Goal: Transaction & Acquisition: Purchase product/service

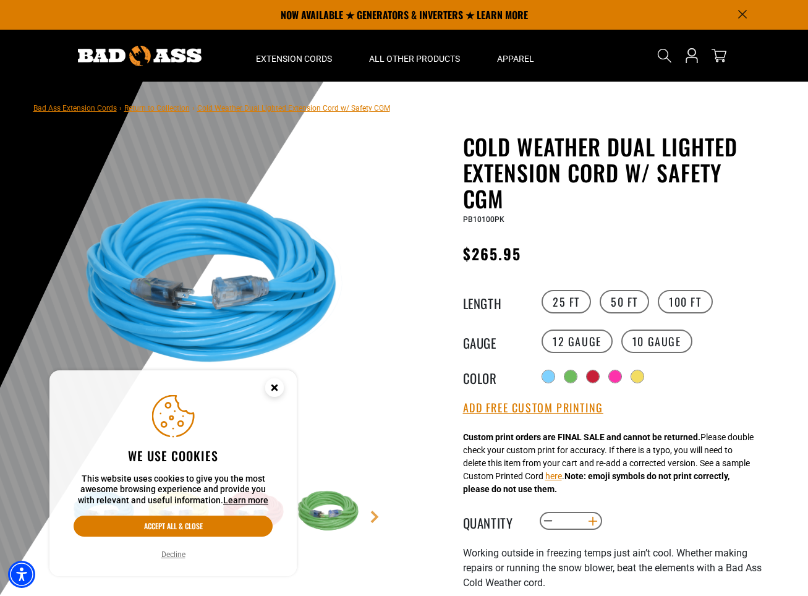
click at [591, 529] on button "Increase quantity for Cold Weather Dual Lighted Extension Cord w/ Safety CGM" at bounding box center [592, 521] width 19 height 21
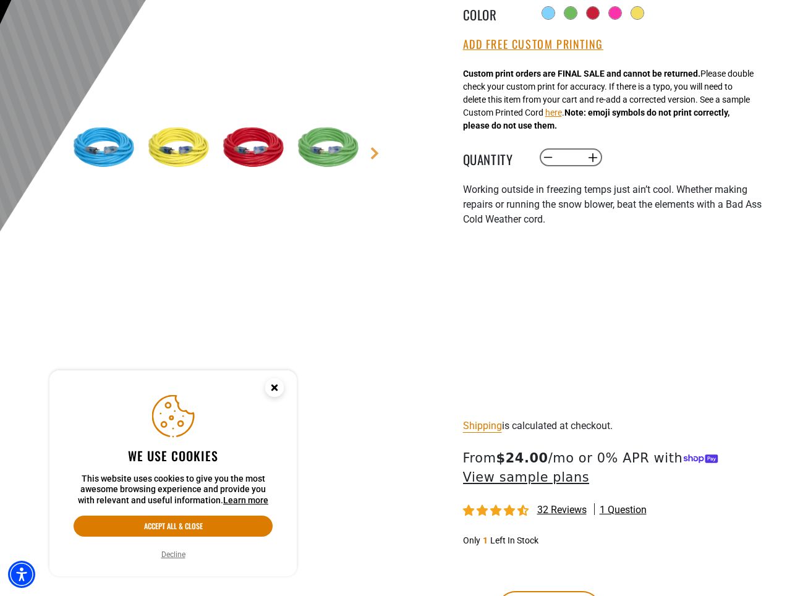
scroll to position [412, 0]
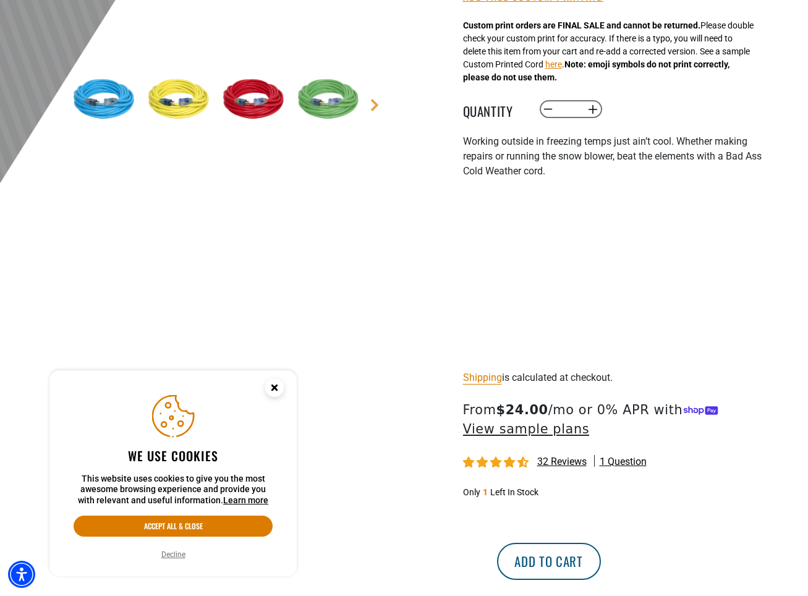
click at [601, 558] on button "Add to cart" at bounding box center [549, 561] width 104 height 37
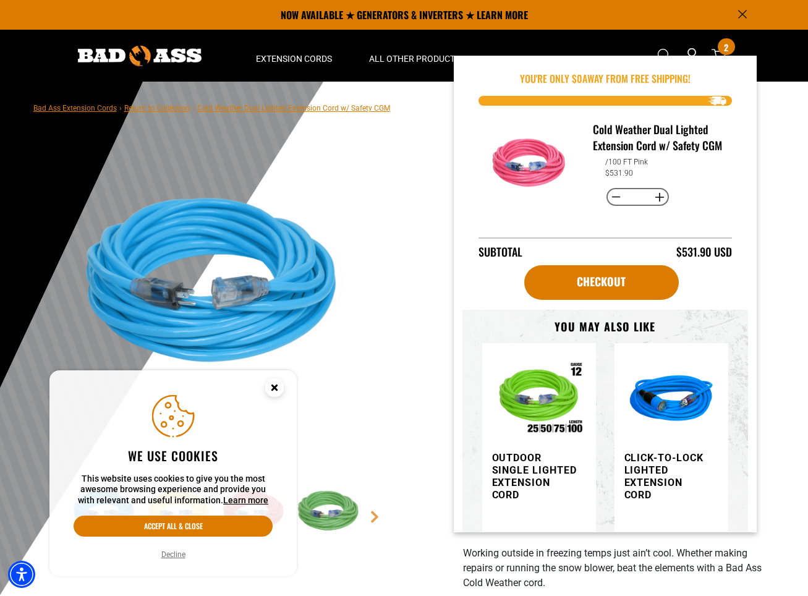
scroll to position [0, 0]
click at [0, 0] on img "information" at bounding box center [0, 0] width 0 height 0
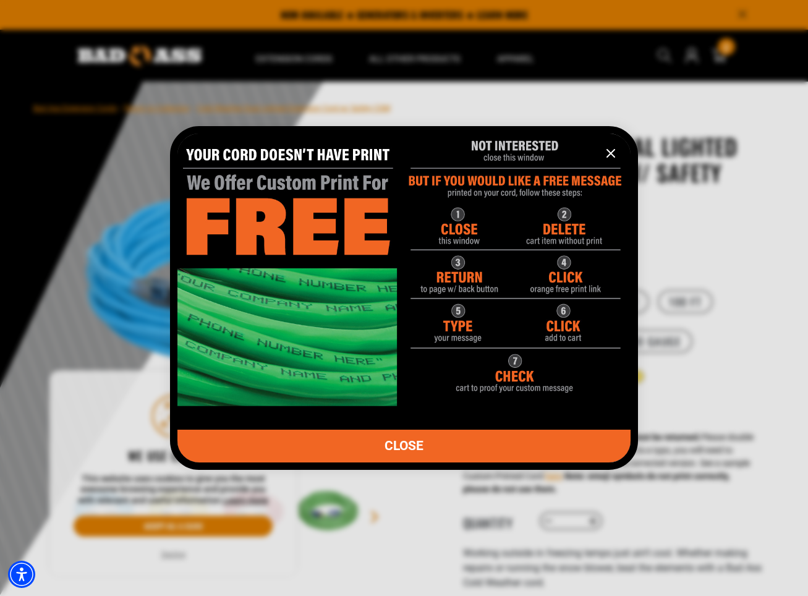
click at [605, 150] on icon "information" at bounding box center [611, 153] width 15 height 15
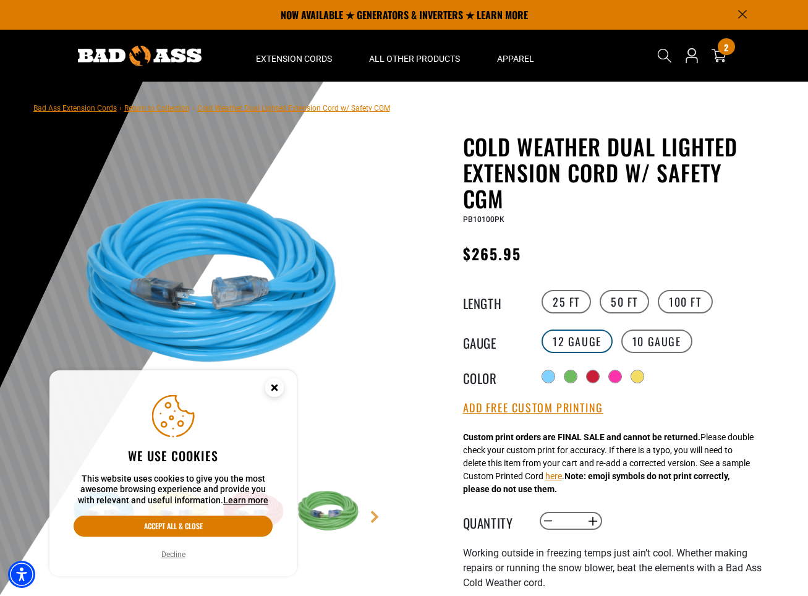
click at [568, 339] on label "12 Gauge" at bounding box center [577, 341] width 71 height 23
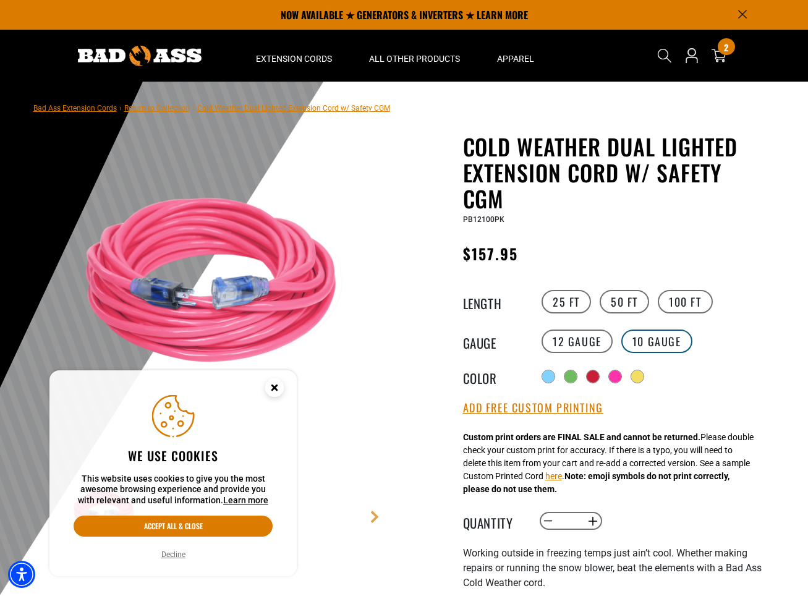
click at [660, 348] on label "10 Gauge" at bounding box center [656, 341] width 71 height 23
click at [585, 346] on label "12 Gauge" at bounding box center [577, 341] width 71 height 23
click at [638, 349] on label "10 Gauge" at bounding box center [656, 341] width 71 height 23
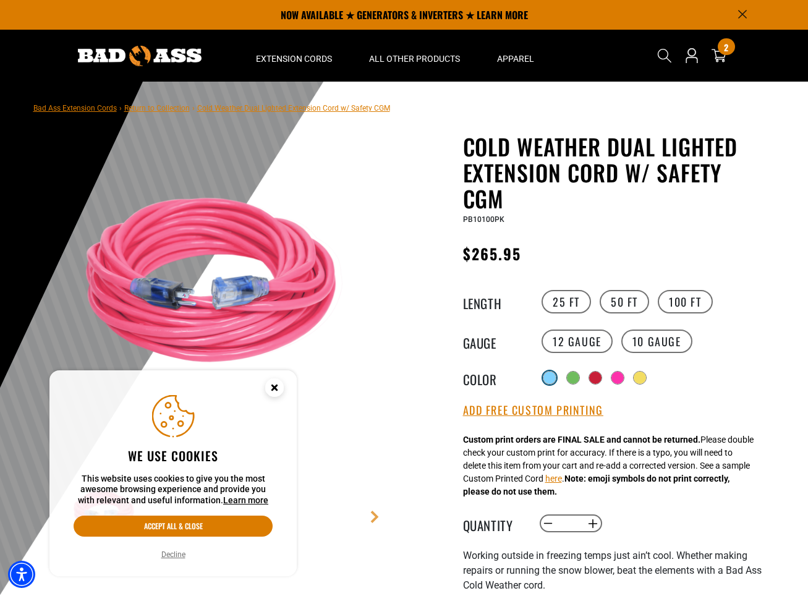
click at [545, 377] on div at bounding box center [550, 378] width 12 height 12
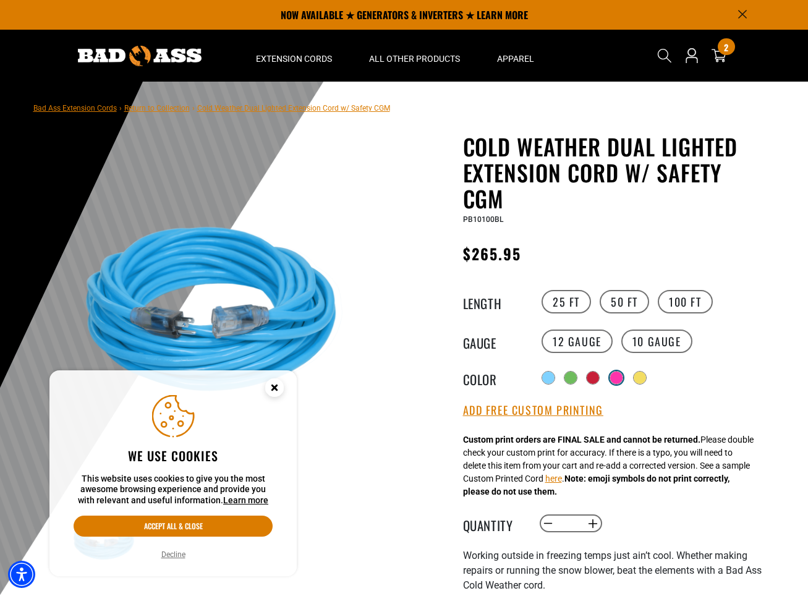
click at [618, 380] on div at bounding box center [616, 378] width 12 height 12
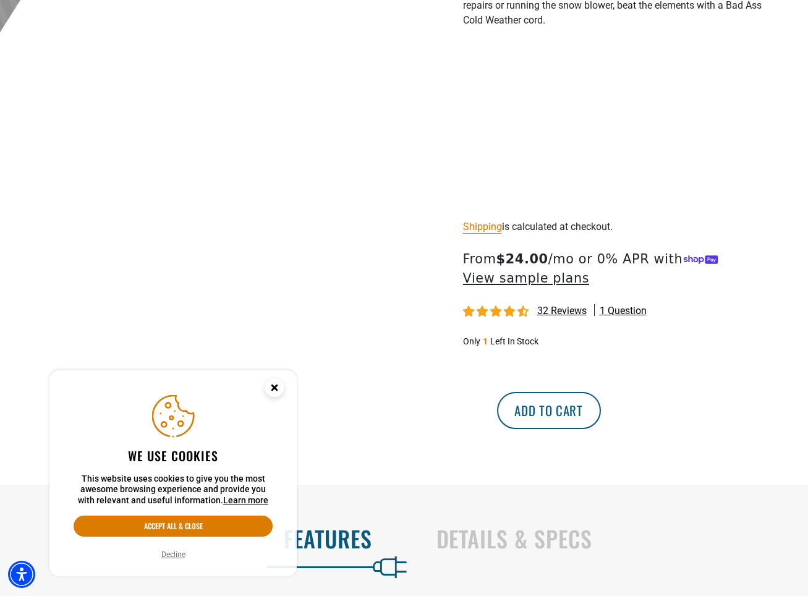
click at [601, 400] on button "Add to cart" at bounding box center [549, 410] width 104 height 37
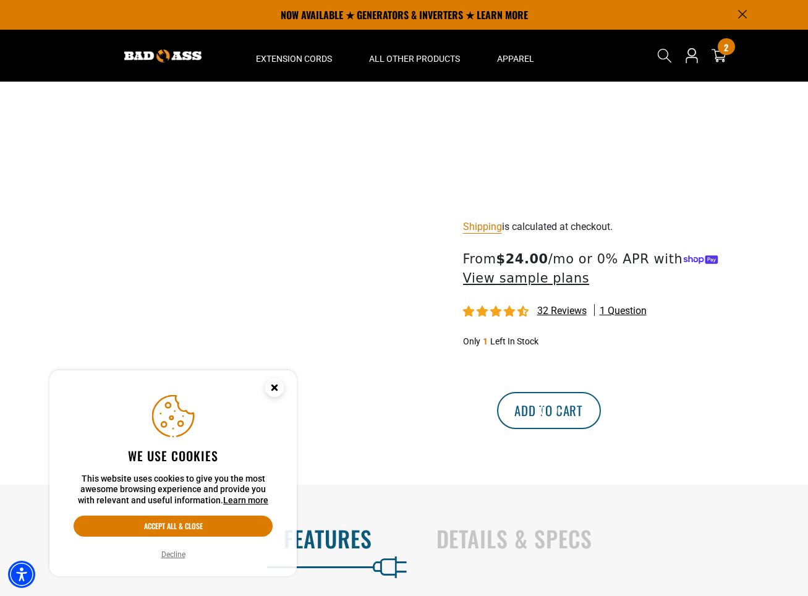
scroll to position [122, 0]
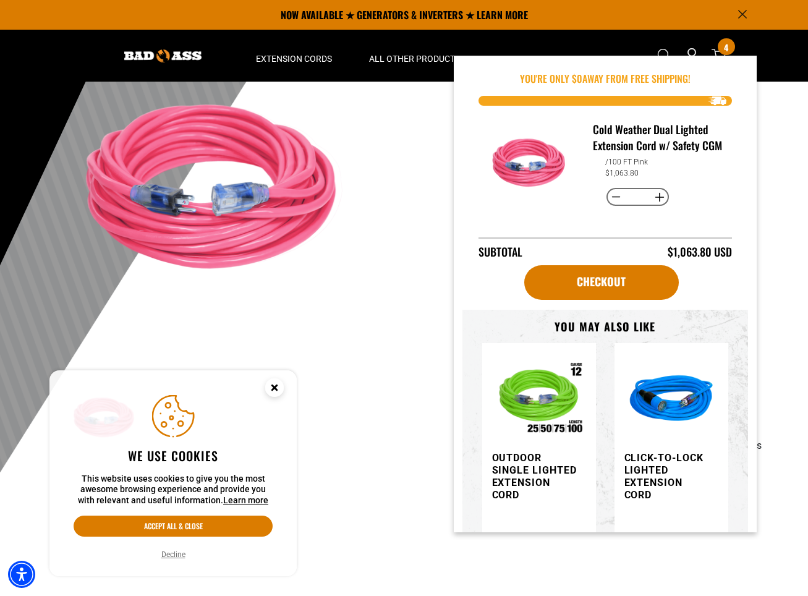
click at [430, 303] on div "Cold Weather Dual Lighted Extension Cord w/ Safety CGM Cold Weather Dual Lighte…" at bounding box center [590, 468] width 352 height 914
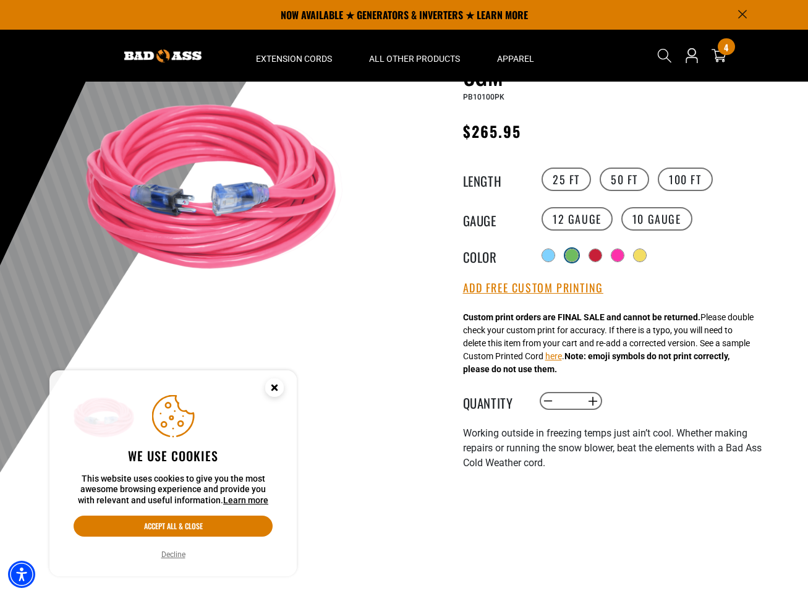
click at [574, 255] on div at bounding box center [572, 255] width 12 height 12
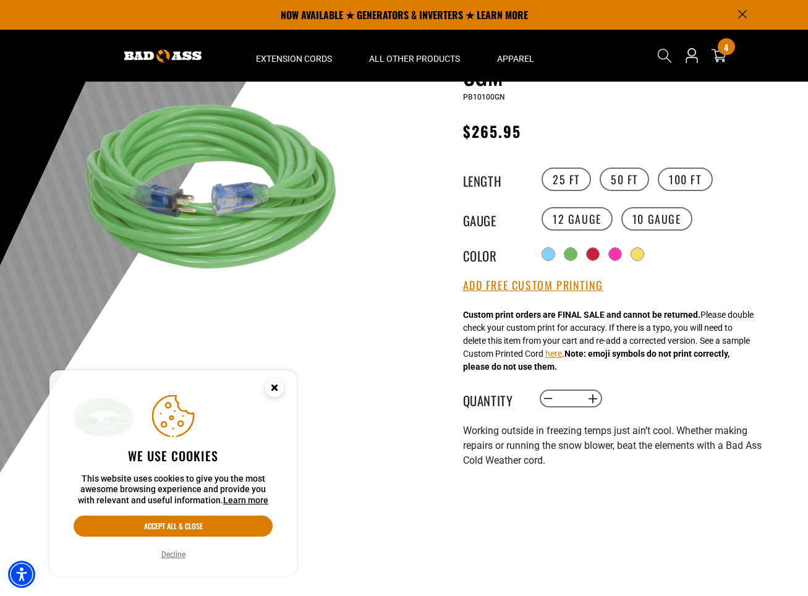
click at [587, 257] on div "Radio button Radio button Radio button Radio button Radio button" at bounding box center [653, 254] width 228 height 20
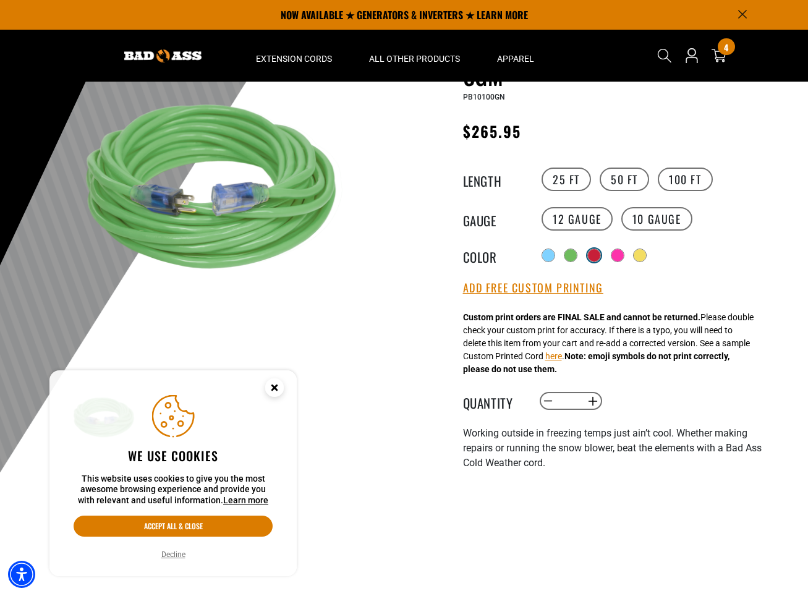
click at [596, 257] on div at bounding box center [594, 255] width 12 height 12
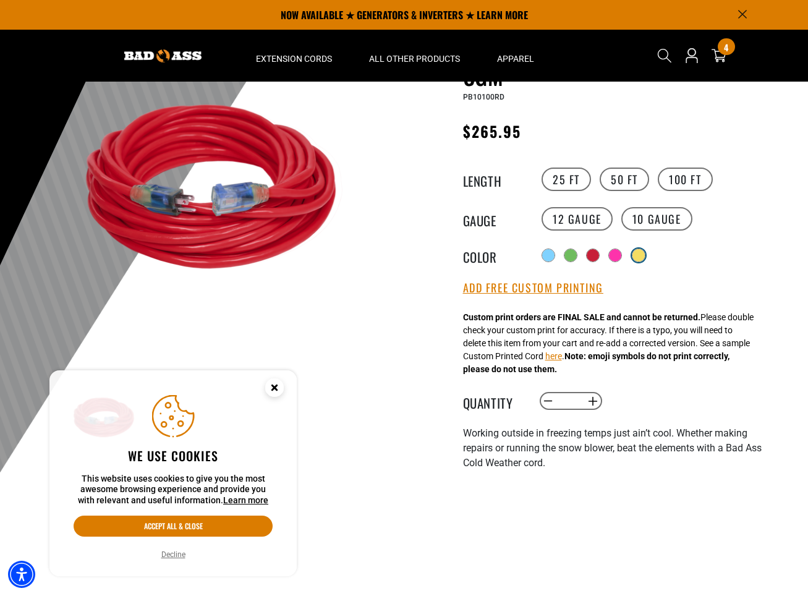
click at [640, 258] on div at bounding box center [639, 255] width 12 height 12
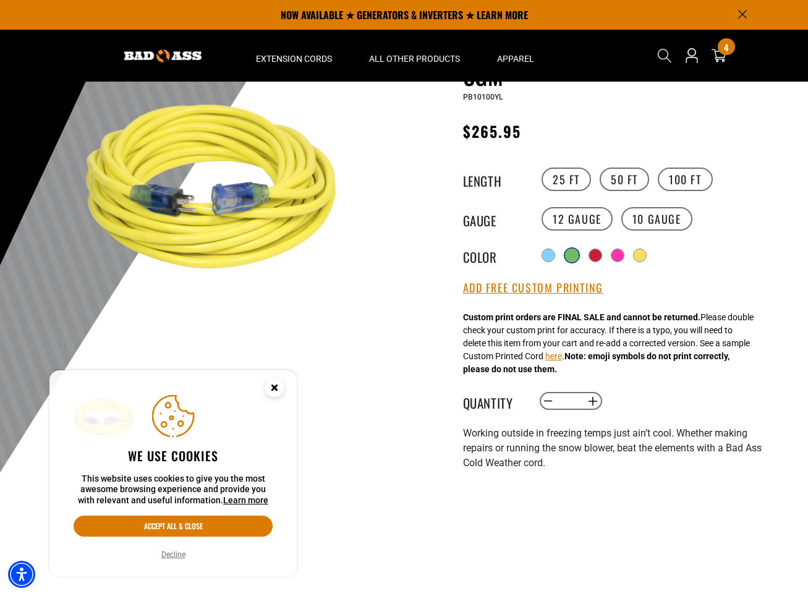
click at [568, 256] on div at bounding box center [572, 255] width 12 height 12
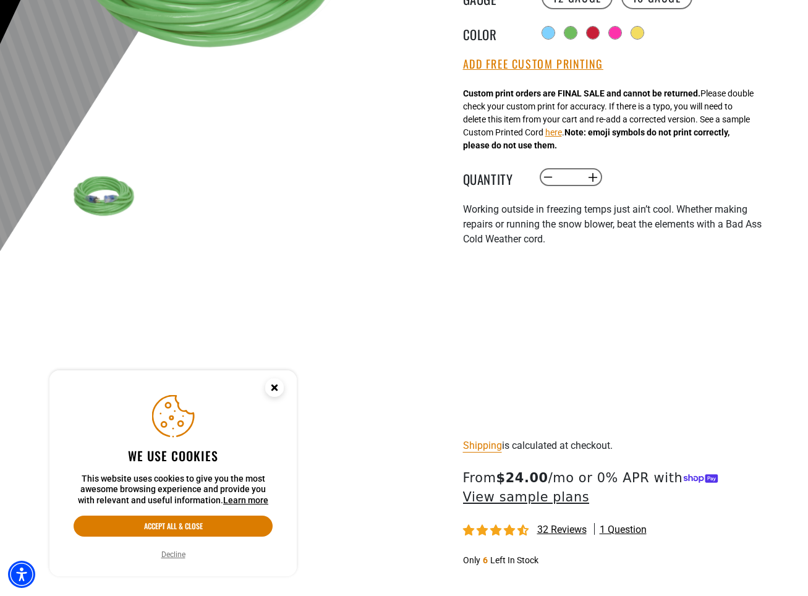
scroll to position [456, 0]
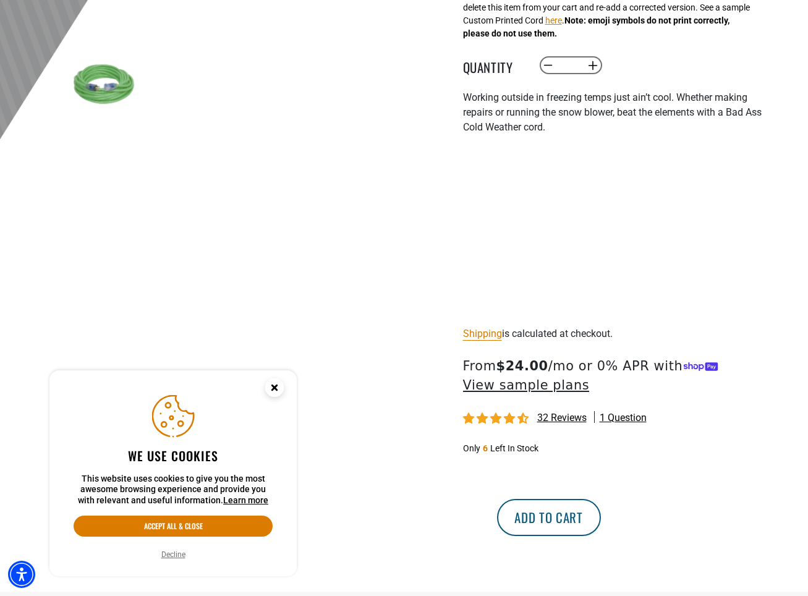
click at [601, 513] on button "Add to cart" at bounding box center [549, 517] width 104 height 37
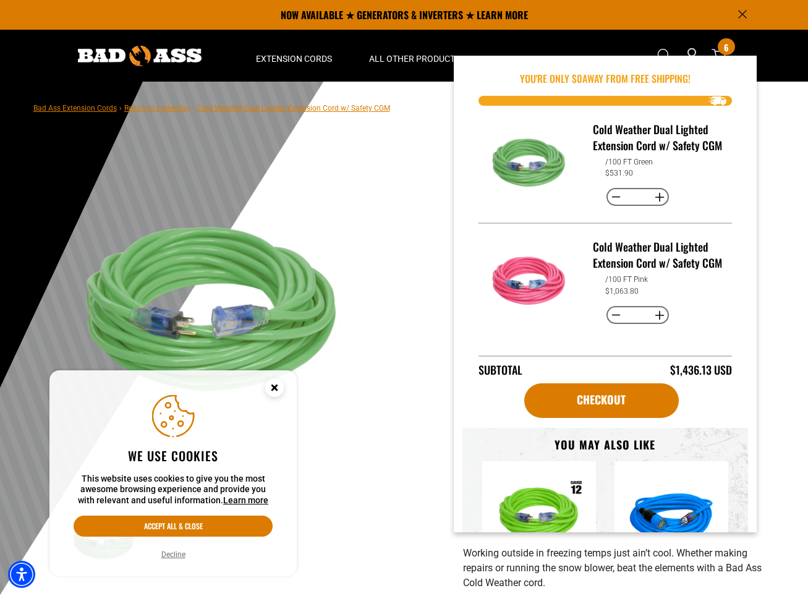
scroll to position [0, 0]
click at [381, 311] on main-product-gallery at bounding box center [219, 402] width 352 height 479
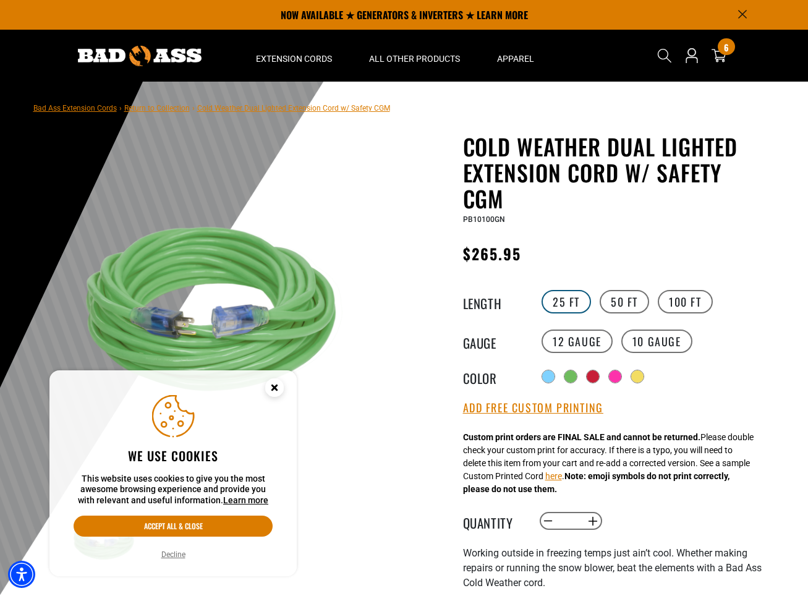
click at [574, 298] on label "25 FT" at bounding box center [566, 301] width 49 height 23
click at [639, 305] on label "50 FT" at bounding box center [624, 301] width 49 height 23
click at [578, 305] on label "25 FT" at bounding box center [566, 301] width 49 height 23
click at [626, 305] on label "50 FT" at bounding box center [624, 301] width 49 height 23
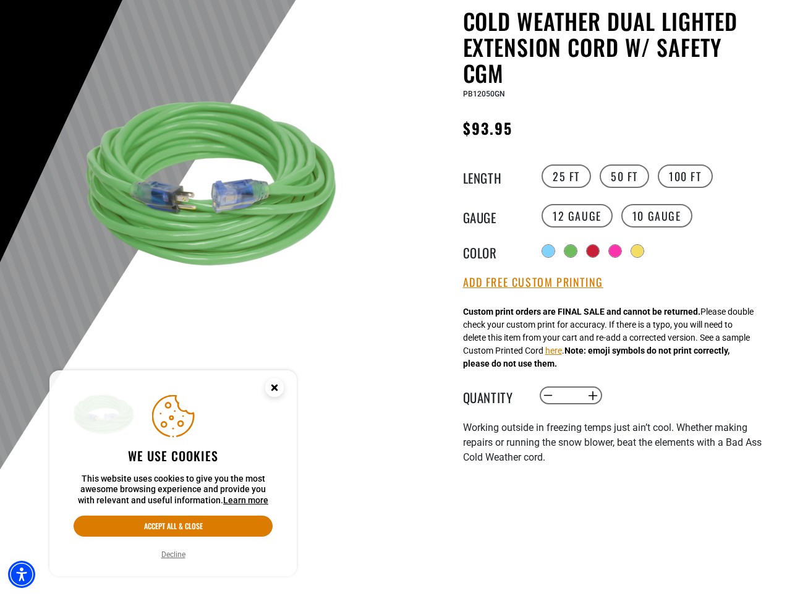
scroll to position [195, 0]
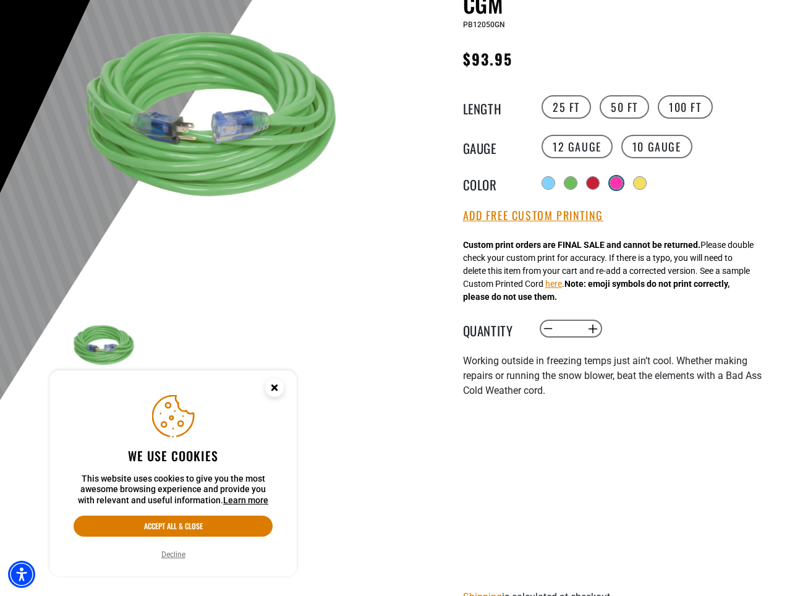
click at [617, 184] on div at bounding box center [616, 183] width 12 height 12
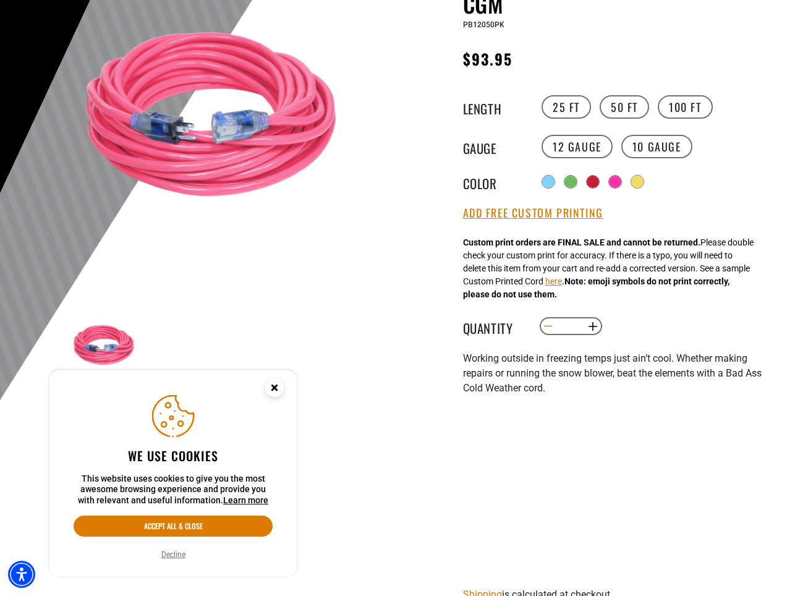
click at [553, 331] on button "Decrease quantity for Cold Weather Dual Lighted Extension Cord w/ Safety CGM" at bounding box center [548, 326] width 19 height 21
type input "*"
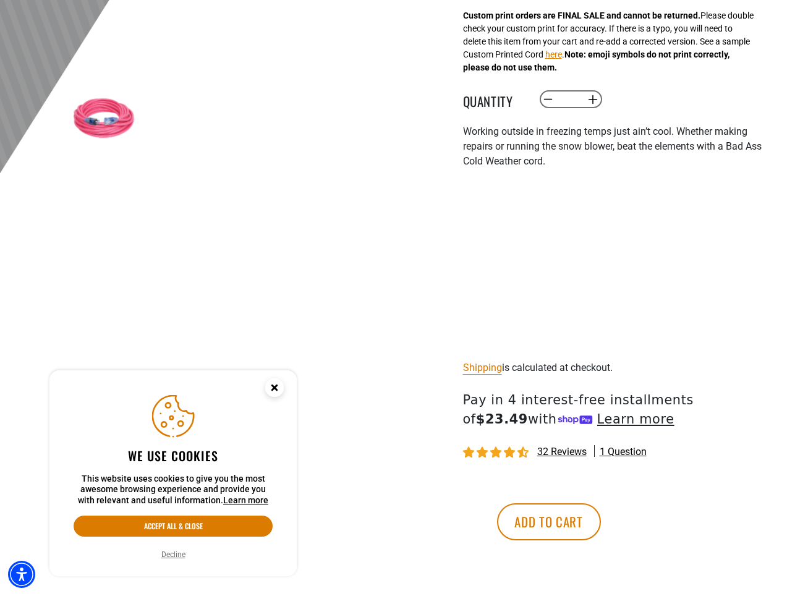
scroll to position [424, 0]
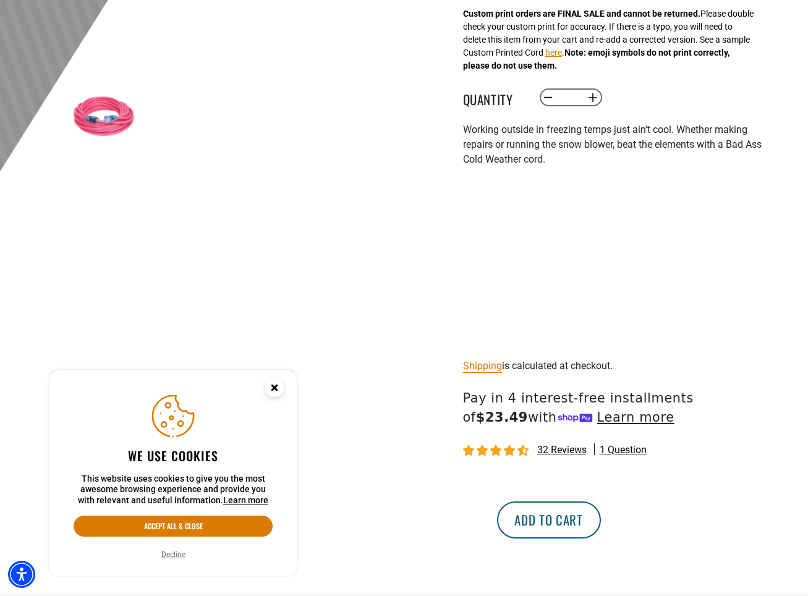
click at [601, 524] on button "Add to cart" at bounding box center [549, 519] width 104 height 37
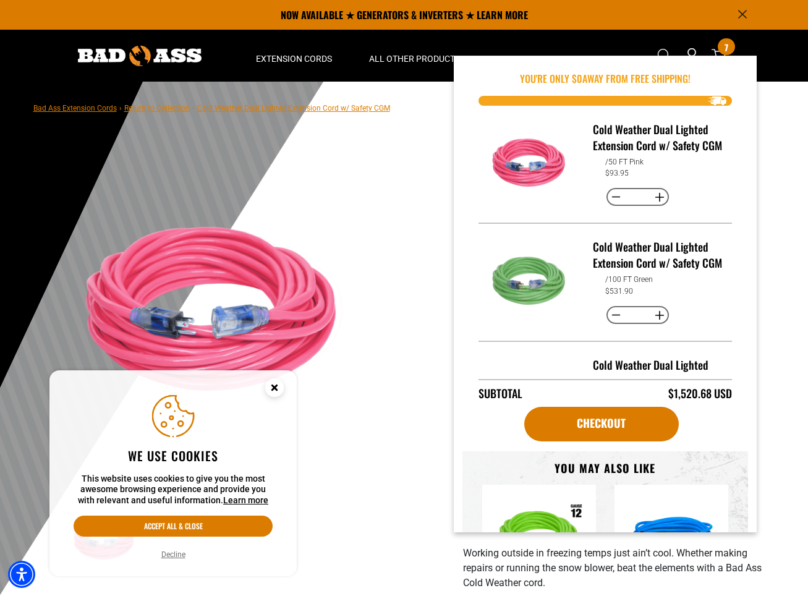
scroll to position [0, 0]
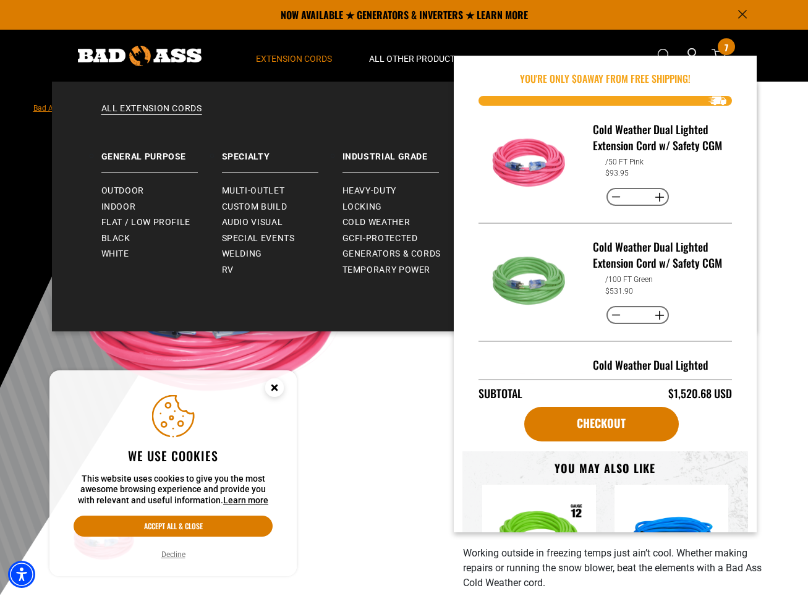
click at [291, 62] on span "Extension Cords" at bounding box center [294, 58] width 76 height 11
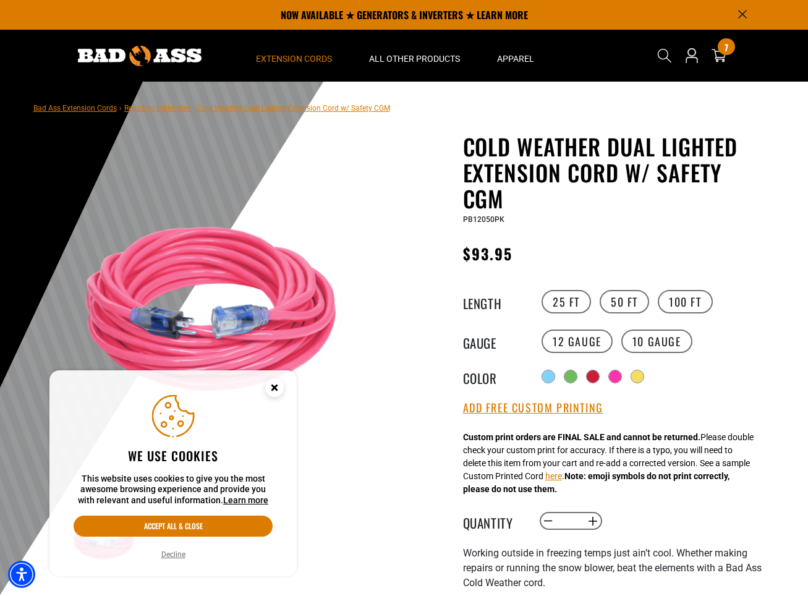
click at [288, 56] on span "Extension Cords" at bounding box center [294, 58] width 76 height 11
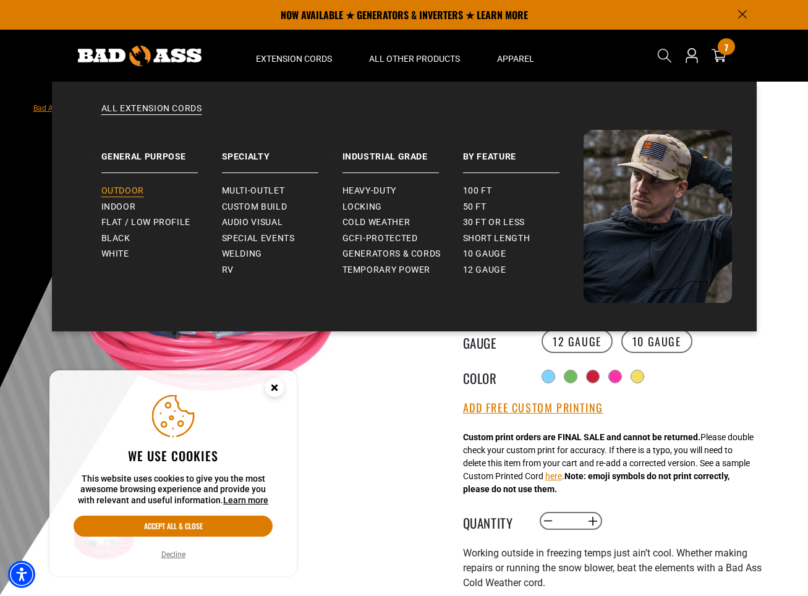
click at [133, 190] on span "Outdoor" at bounding box center [122, 191] width 43 height 11
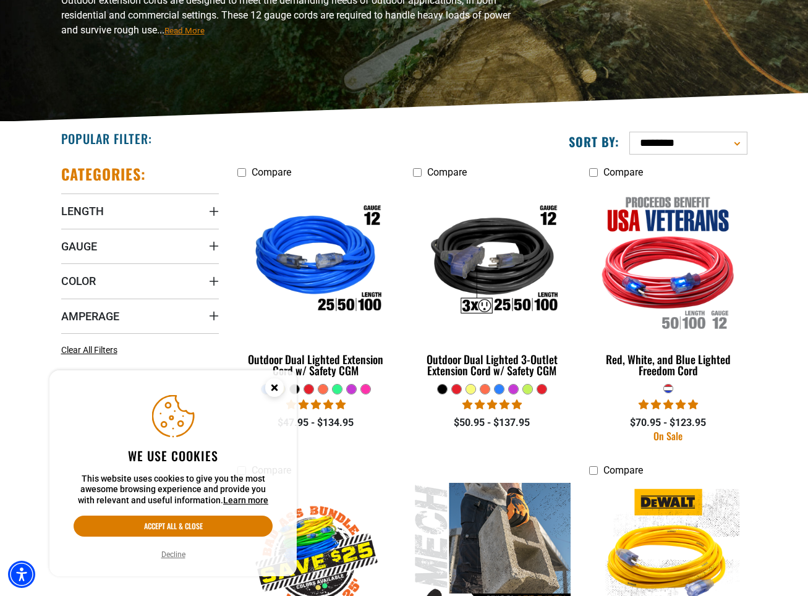
scroll to position [25, 0]
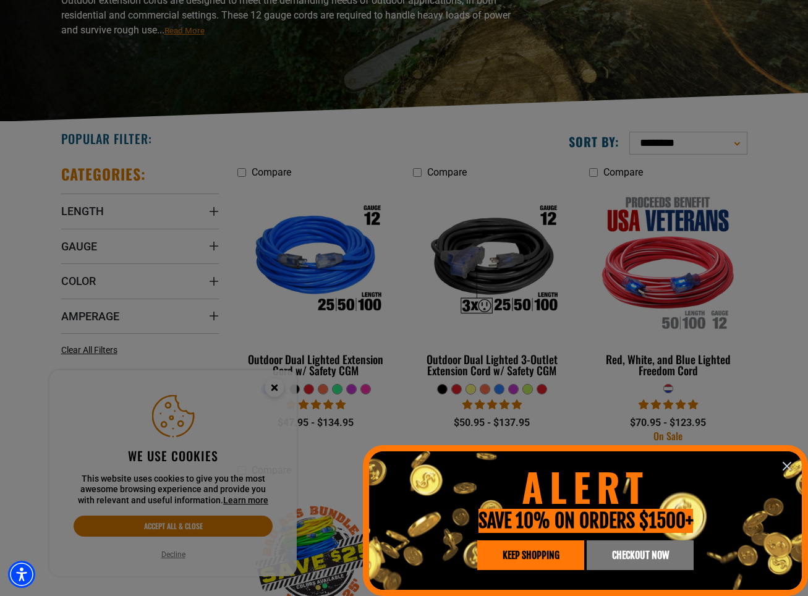
click at [702, 143] on div at bounding box center [404, 298] width 808 height 596
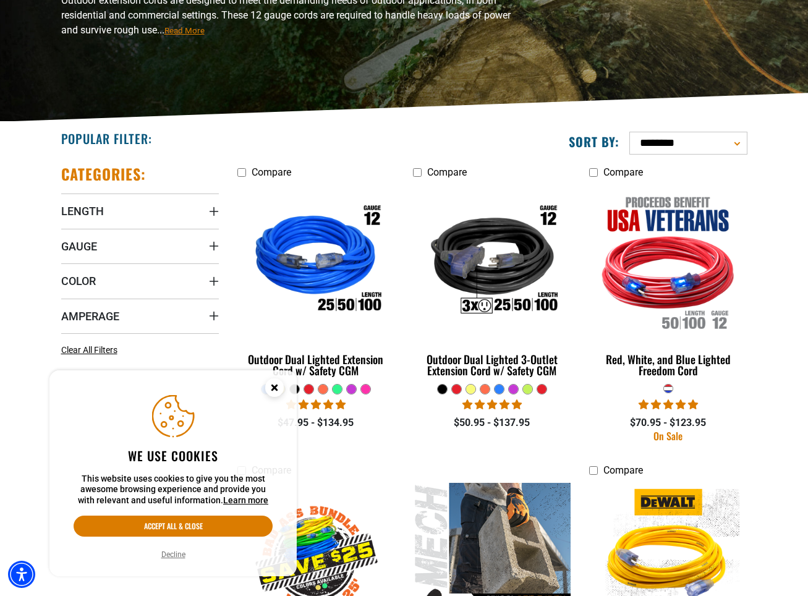
scroll to position [0, 0]
select select "**********"
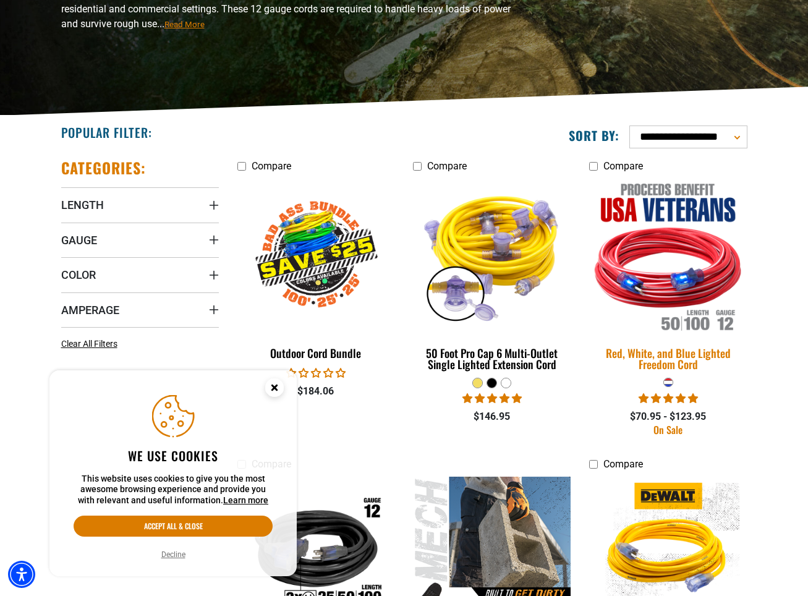
scroll to position [198, 0]
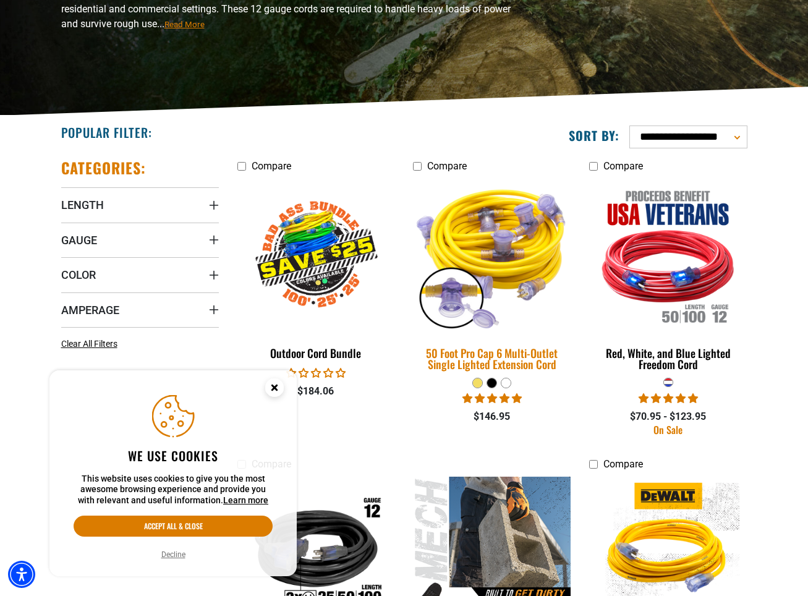
click at [508, 220] on img at bounding box center [492, 255] width 173 height 158
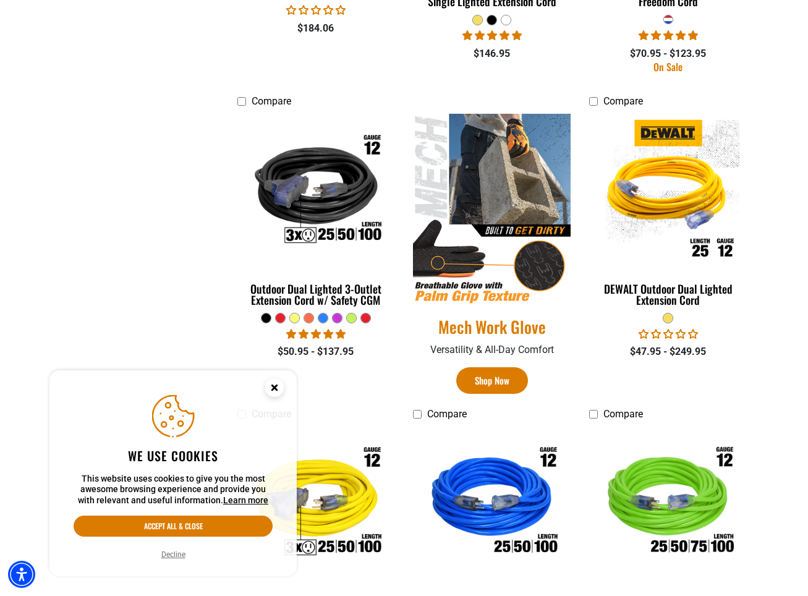
scroll to position [581, 0]
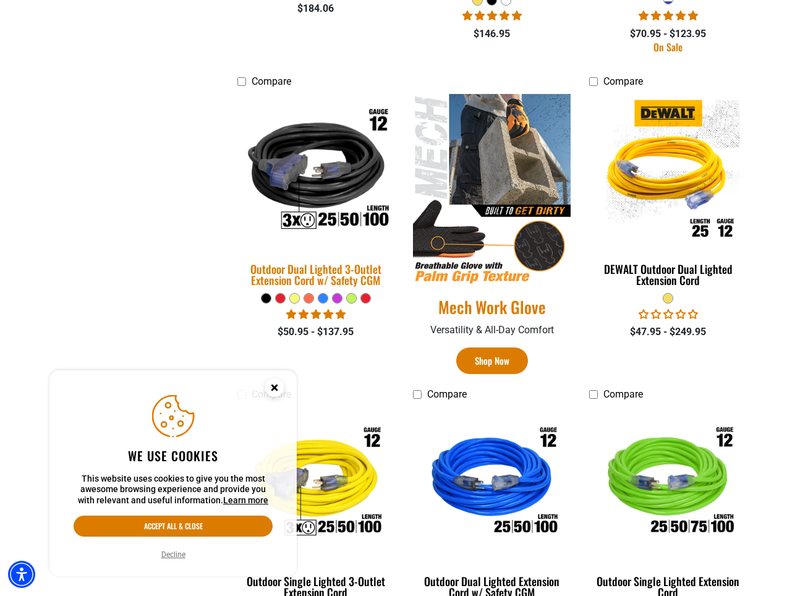
click at [308, 191] on img at bounding box center [315, 171] width 173 height 158
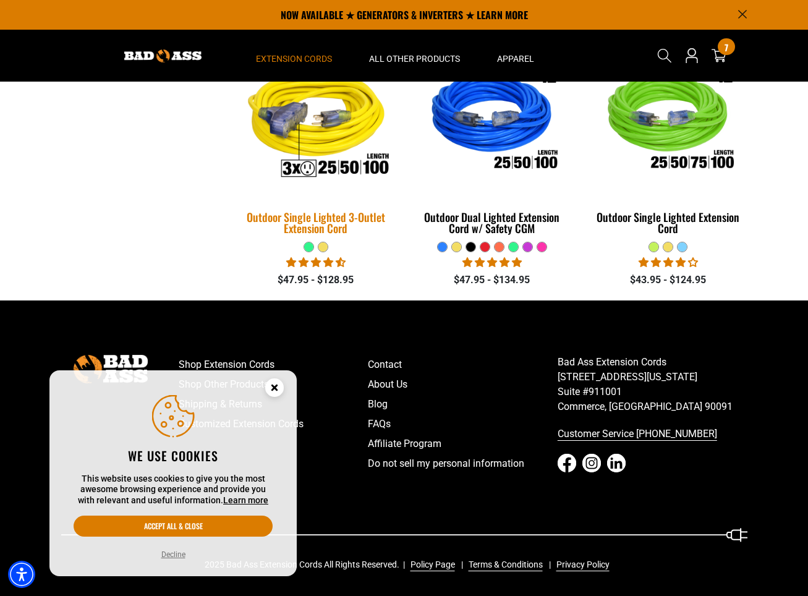
scroll to position [944, 0]
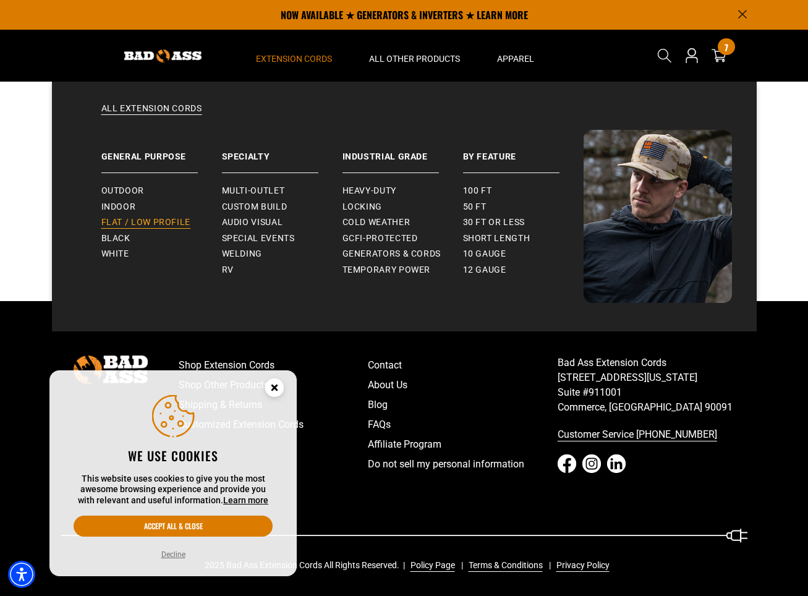
click at [166, 223] on span "Flat / Low Profile" at bounding box center [146, 222] width 90 height 11
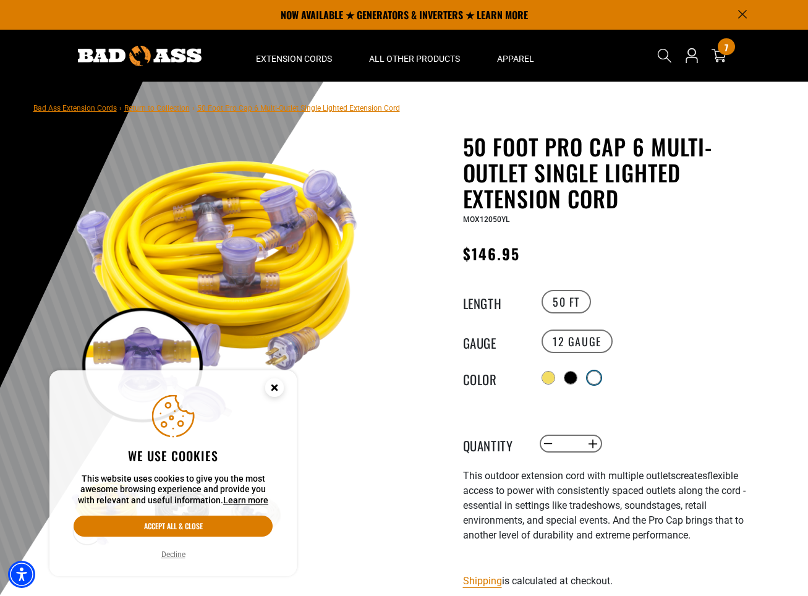
click at [598, 372] on div at bounding box center [594, 378] width 12 height 12
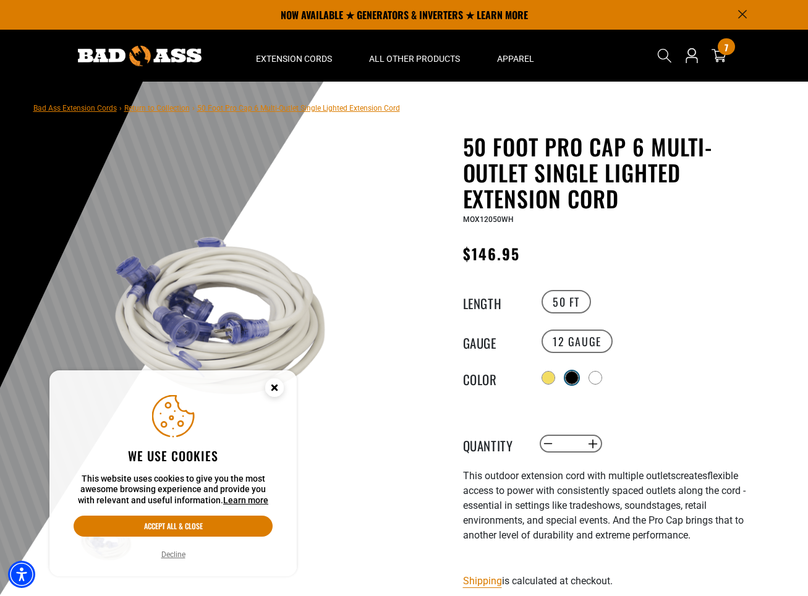
click at [574, 372] on div at bounding box center [572, 378] width 12 height 12
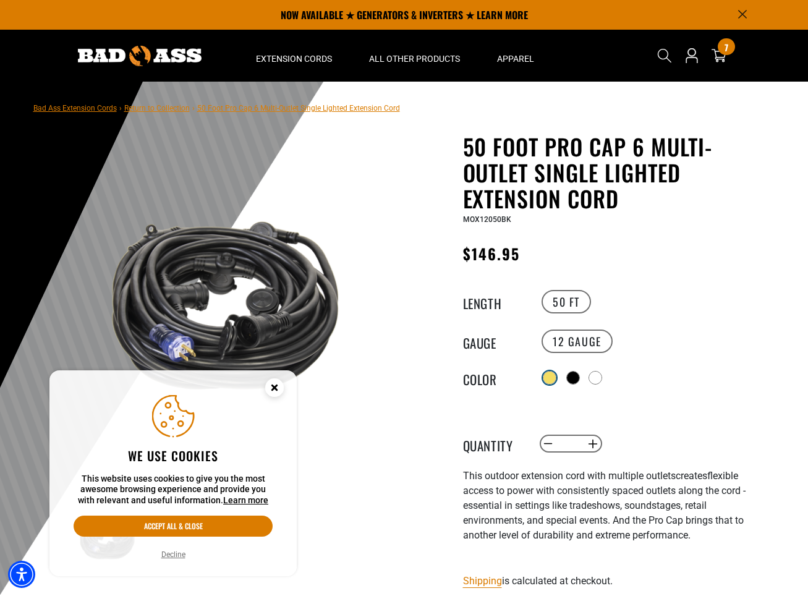
click at [553, 372] on div at bounding box center [550, 378] width 12 height 12
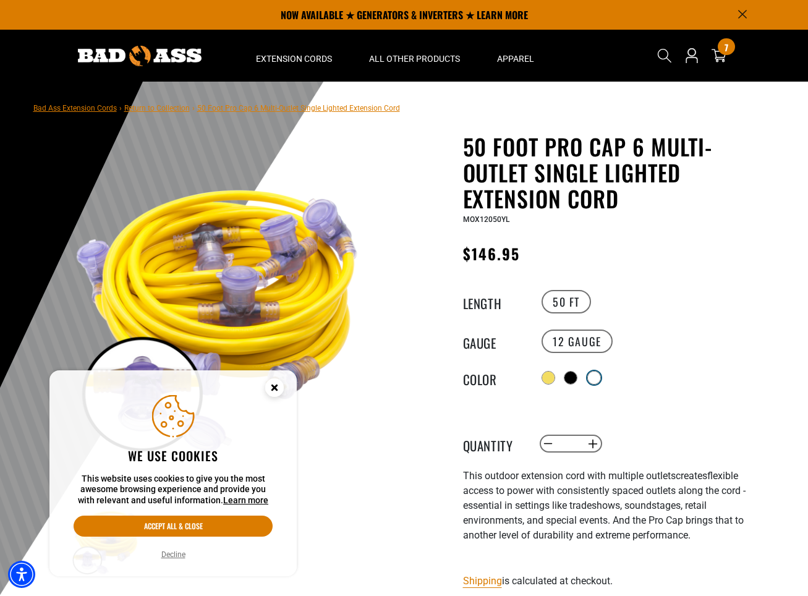
click at [591, 377] on div at bounding box center [594, 378] width 12 height 12
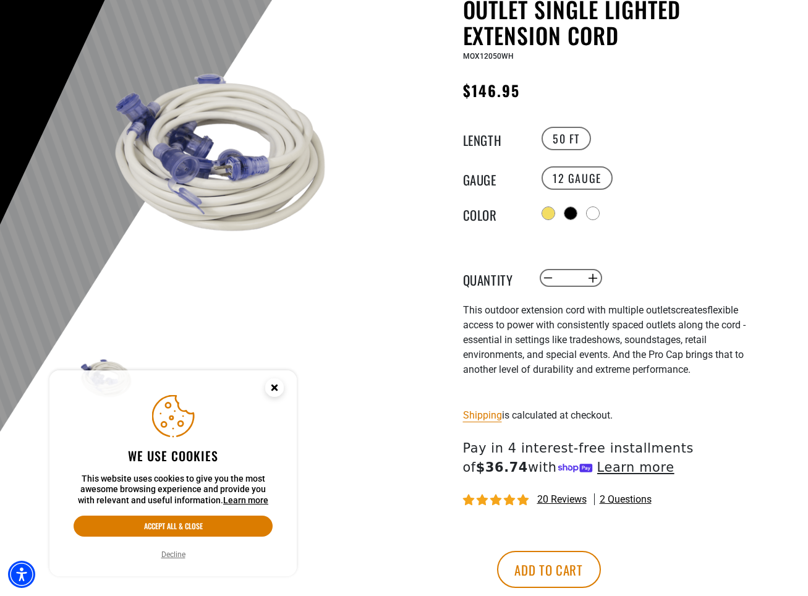
scroll to position [284, 0]
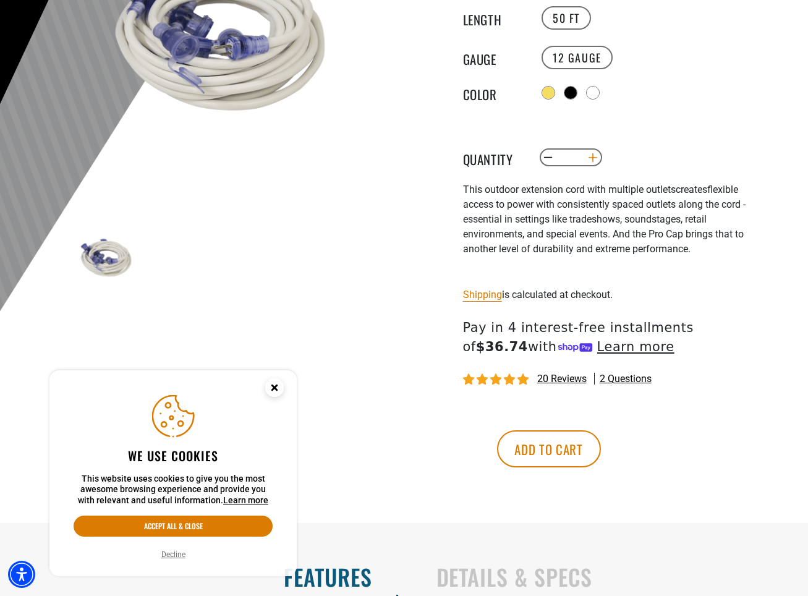
click at [594, 157] on button "Increase quantity for 50 Foot Pro Cap 6 Multi-Outlet Single Lighted Extension C…" at bounding box center [592, 157] width 19 height 21
type input "*"
click at [601, 461] on button "Add to cart" at bounding box center [549, 448] width 104 height 37
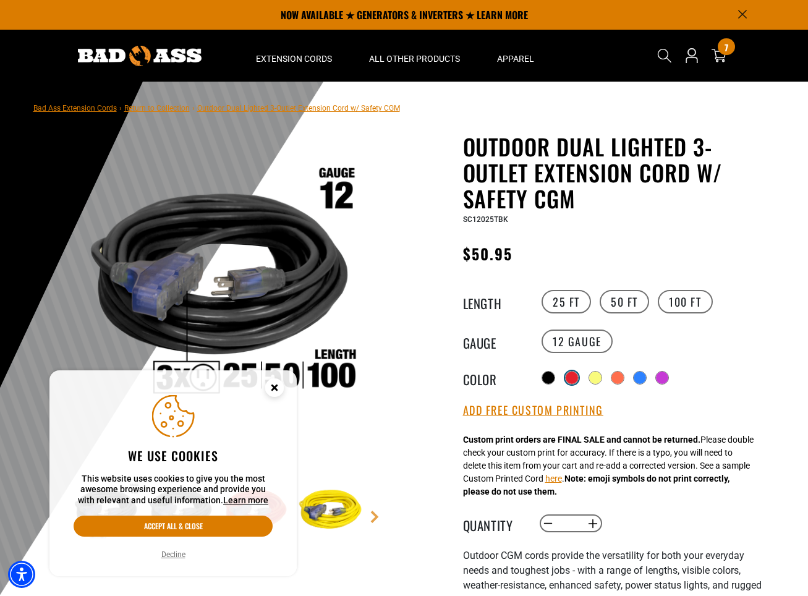
click at [575, 380] on div at bounding box center [572, 378] width 12 height 12
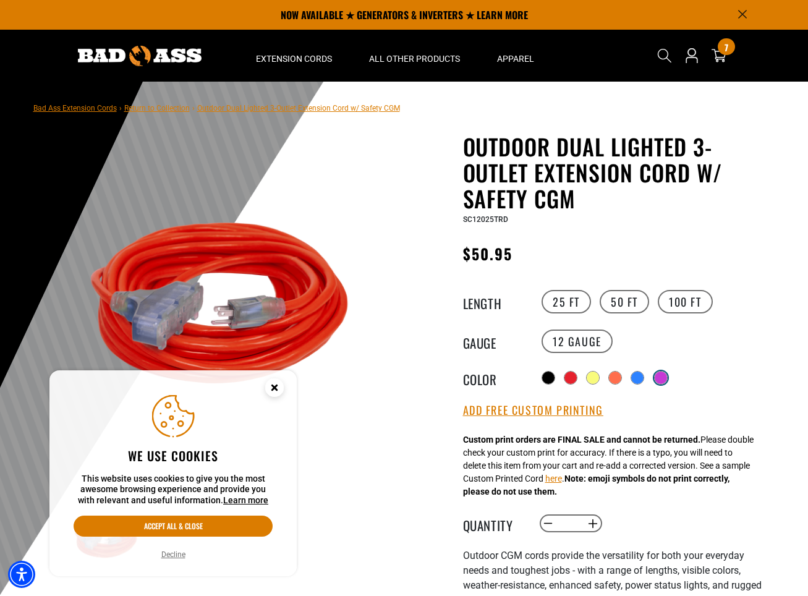
click at [666, 379] on div at bounding box center [661, 378] width 12 height 12
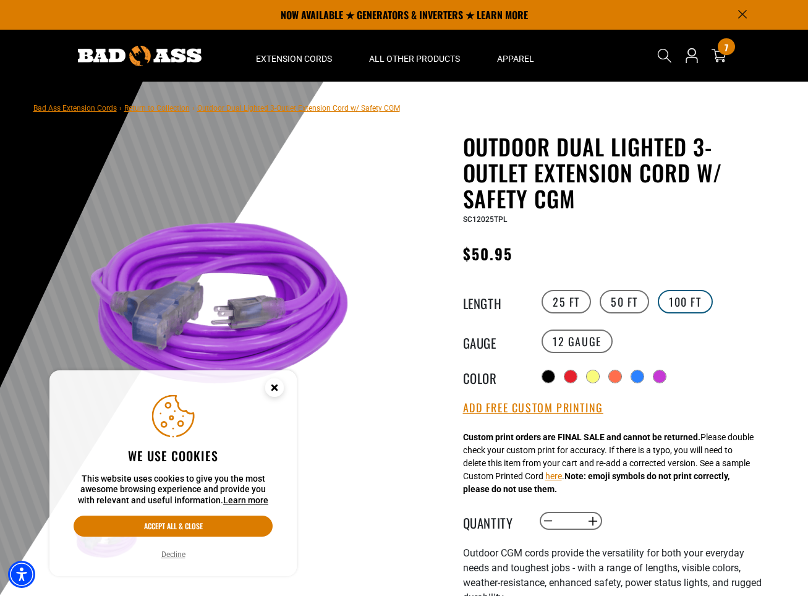
click at [677, 291] on label "100 FT" at bounding box center [685, 301] width 55 height 23
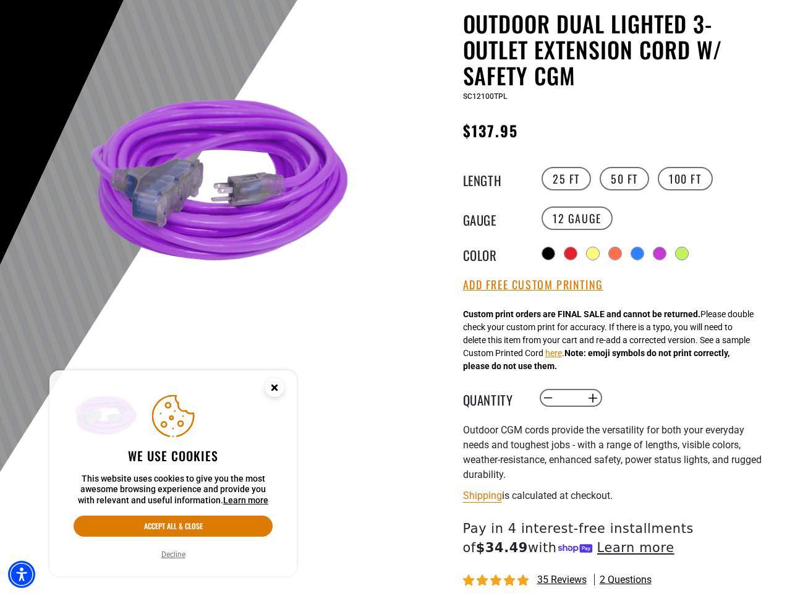
scroll to position [236, 0]
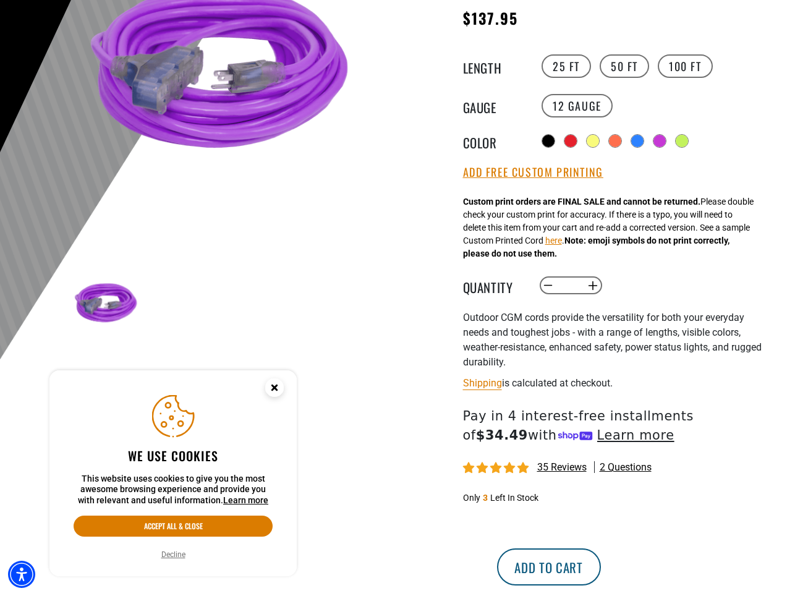
click at [601, 571] on button "Add to cart" at bounding box center [549, 566] width 104 height 37
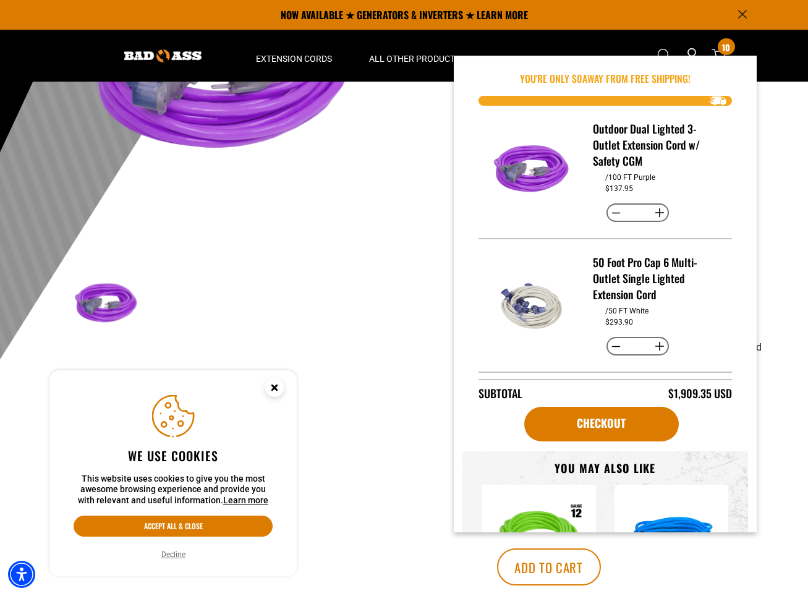
scroll to position [235, 0]
click at [365, 166] on img at bounding box center [219, 79] width 298 height 298
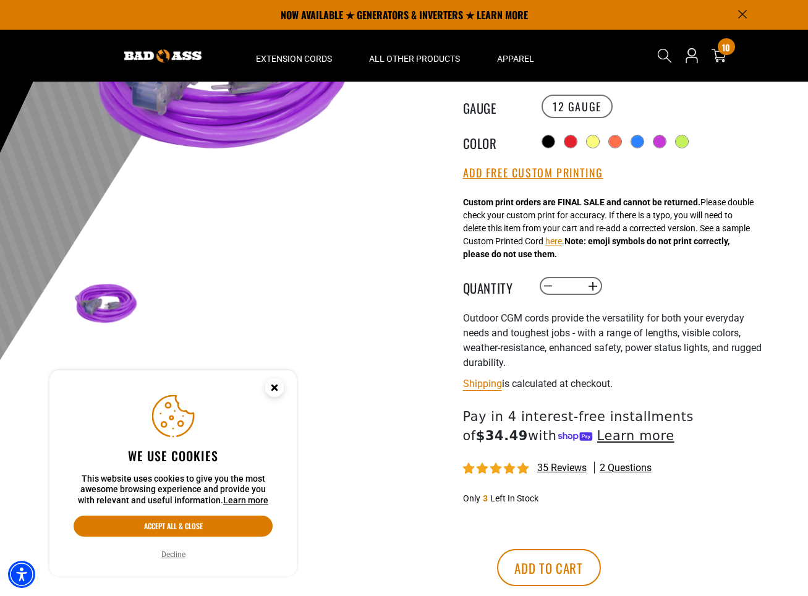
click at [347, 169] on img at bounding box center [219, 79] width 298 height 298
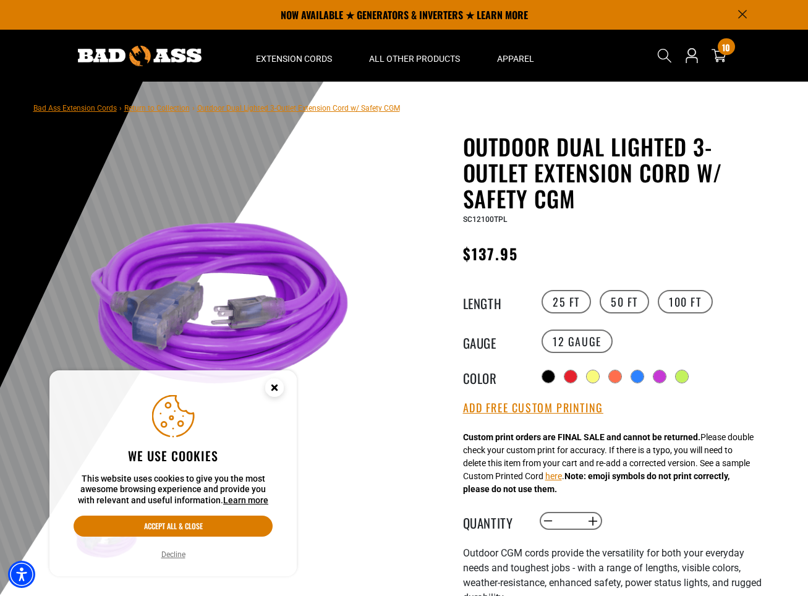
scroll to position [0, 0]
click at [683, 367] on div "Radio button Radio button Radio button Radio button Radio button Radio button" at bounding box center [653, 377] width 228 height 20
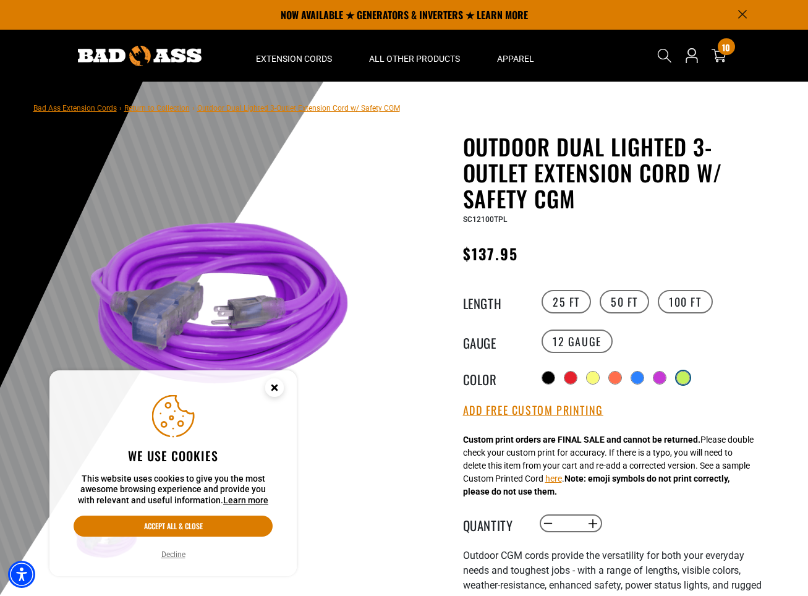
click at [685, 376] on div at bounding box center [683, 378] width 12 height 12
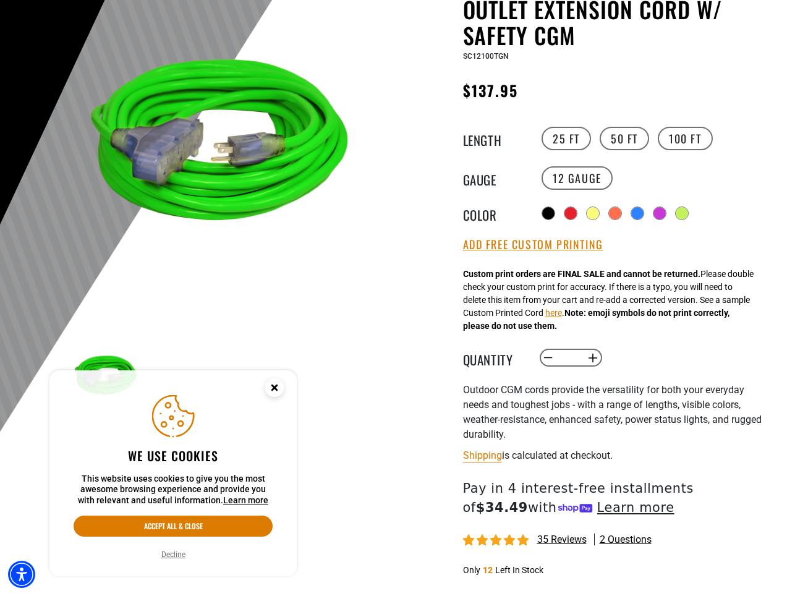
scroll to position [163, 0]
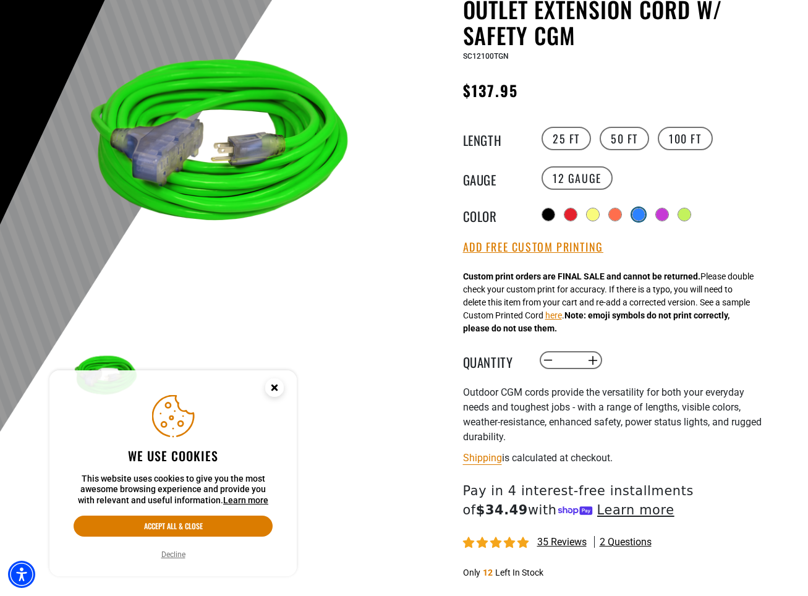
click at [633, 208] on div at bounding box center [639, 214] width 12 height 12
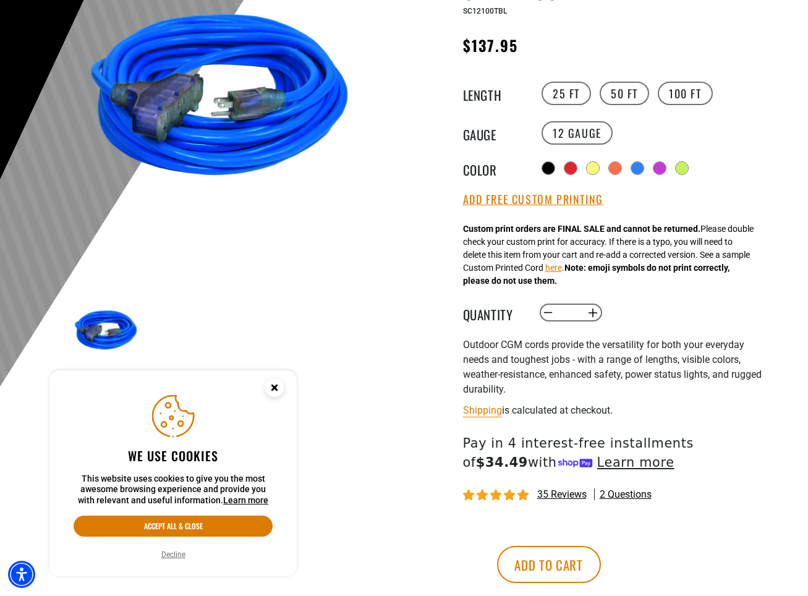
scroll to position [216, 0]
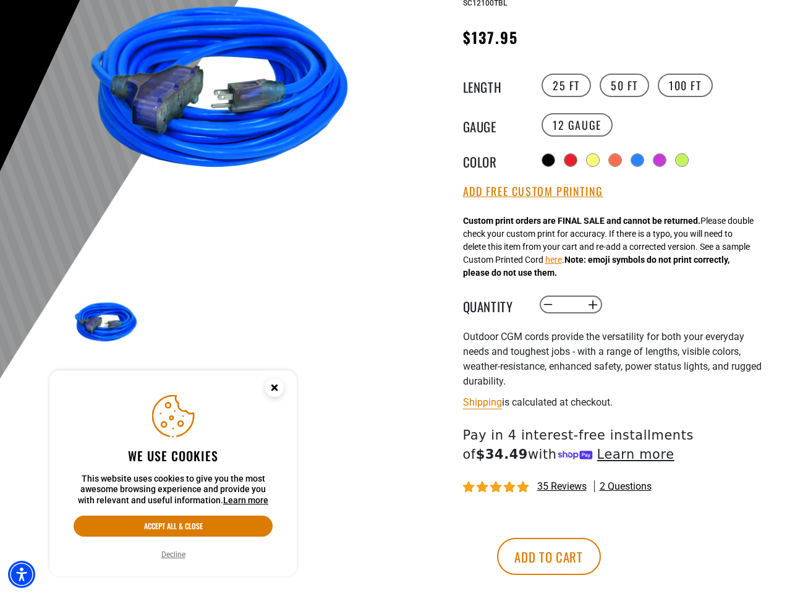
click at [466, 526] on shop-pay-wallet-button at bounding box center [465, 520] width 2 height 12
click at [654, 544] on div "More payment options This item is a recurring or deferred purchase. By continui…" at bounding box center [605, 562] width 303 height 99
click at [601, 544] on button "Add to cart" at bounding box center [549, 556] width 104 height 37
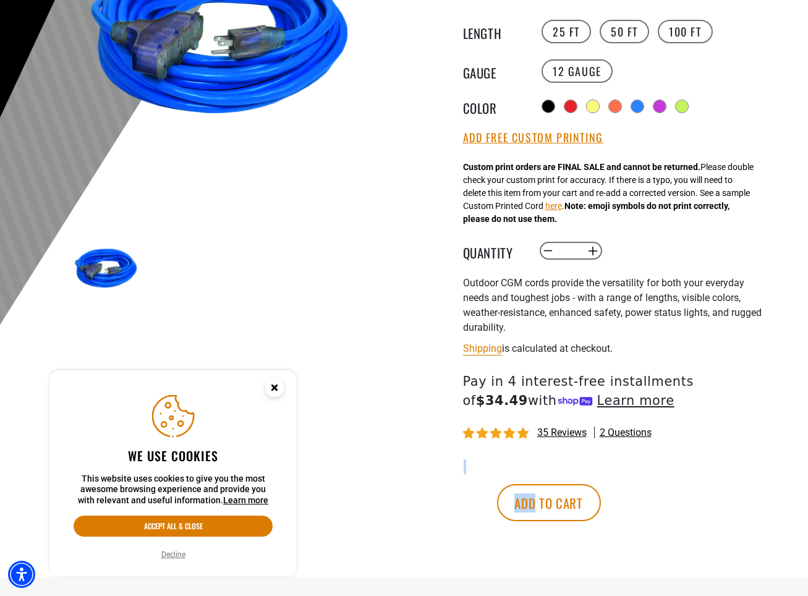
scroll to position [298, 0]
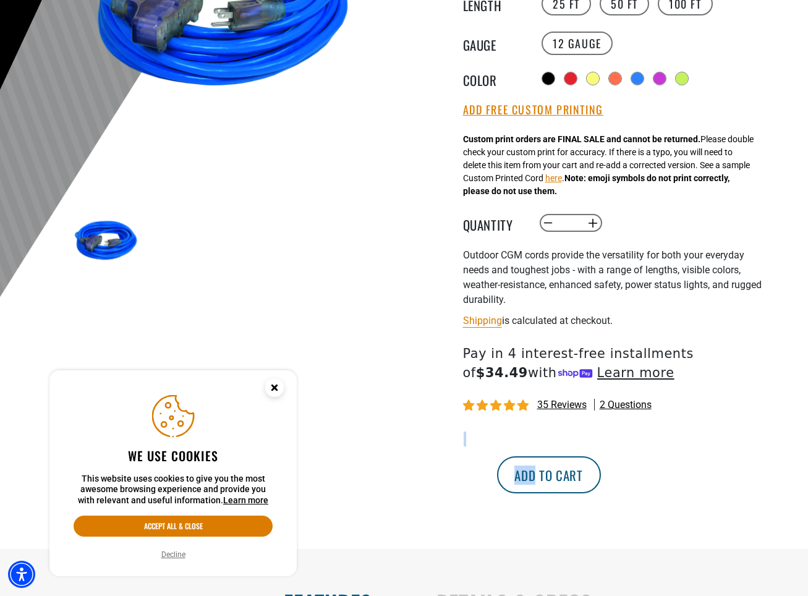
click at [601, 471] on button "Add to cart" at bounding box center [549, 474] width 104 height 37
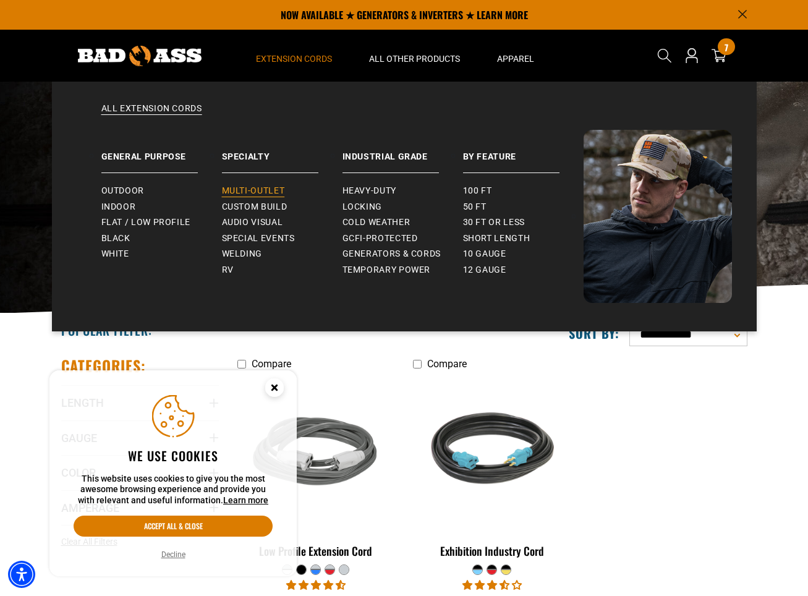
click at [275, 192] on span "Multi-Outlet" at bounding box center [253, 191] width 63 height 11
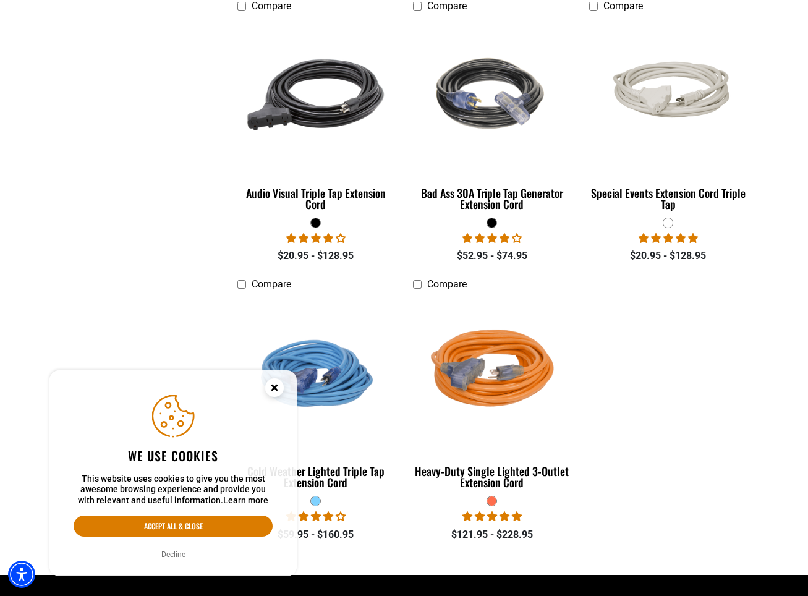
scroll to position [915, 0]
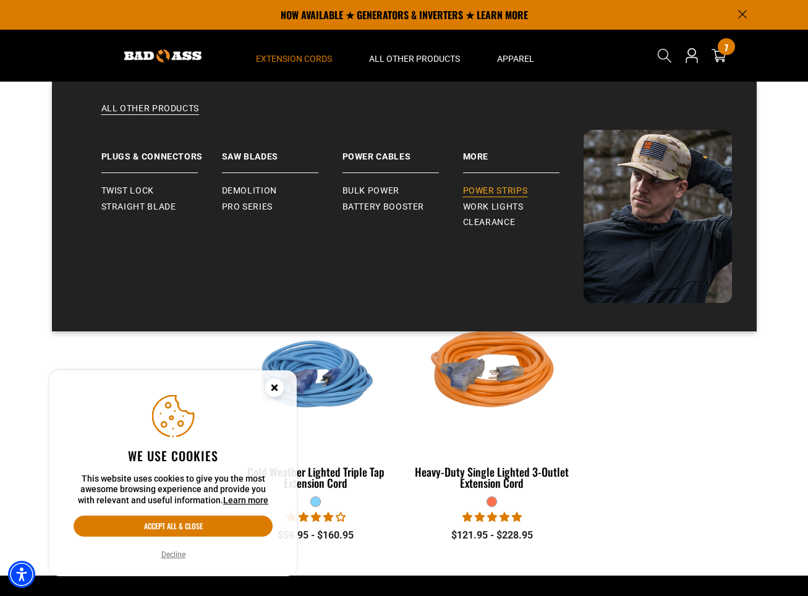
click at [485, 184] on link "Power Strips" at bounding box center [523, 191] width 121 height 16
click at [386, 203] on span "Battery Booster" at bounding box center [384, 207] width 82 height 11
click at [375, 188] on span "Bulk Power" at bounding box center [371, 191] width 57 height 11
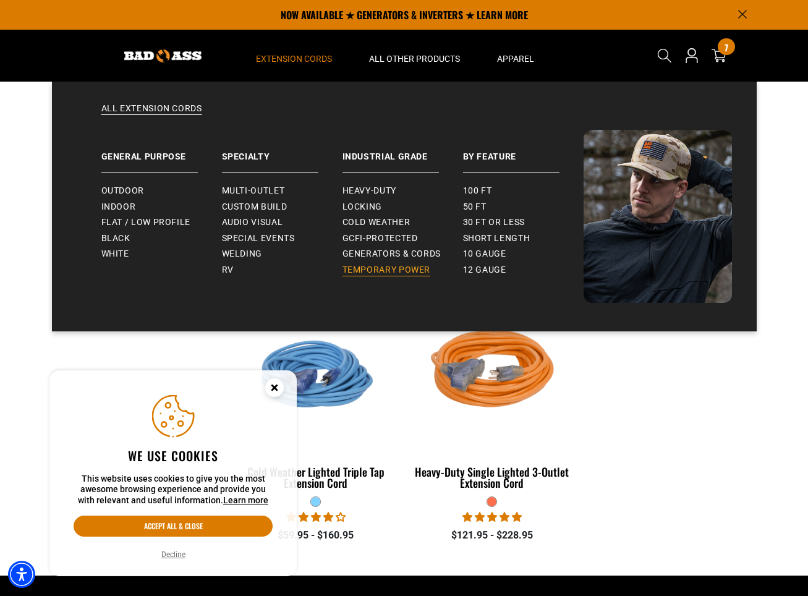
click at [396, 262] on link "Temporary Power" at bounding box center [403, 270] width 121 height 16
click at [471, 178] on ul "100 ft 50 ft 30 ft or less" at bounding box center [523, 225] width 121 height 105
click at [471, 185] on link "100 ft" at bounding box center [523, 191] width 121 height 16
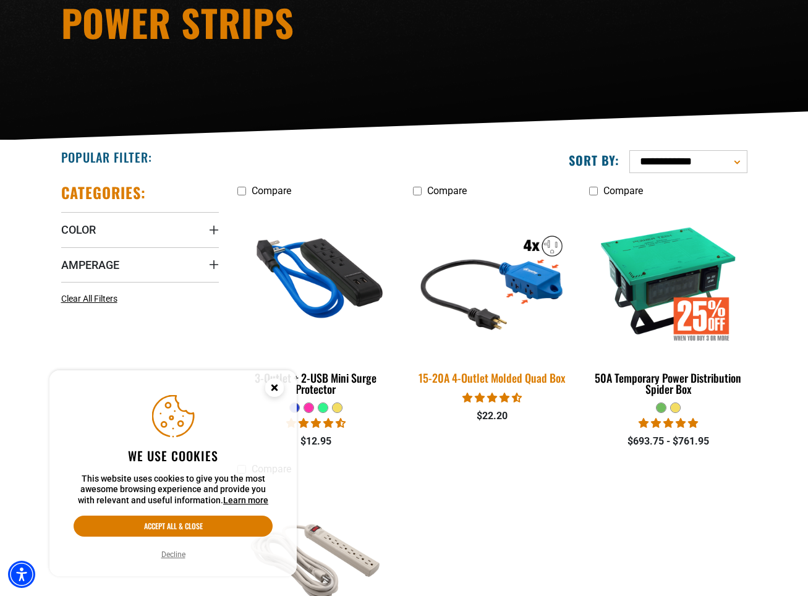
scroll to position [174, 0]
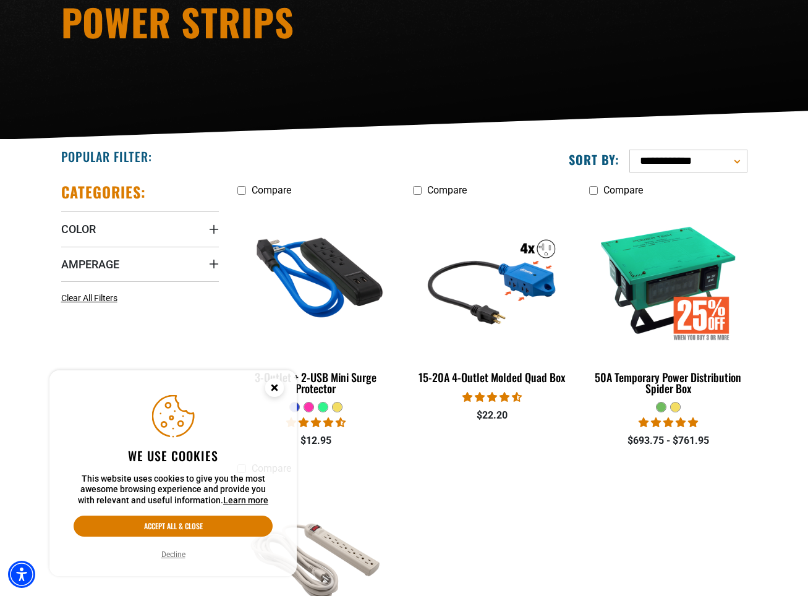
click at [284, 385] on icon "Close this option" at bounding box center [274, 389] width 37 height 37
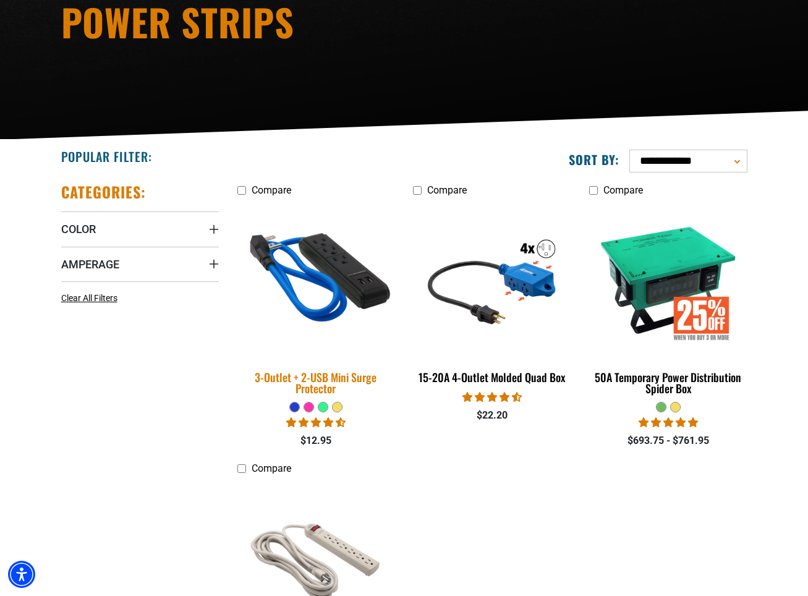
click at [320, 302] on img at bounding box center [315, 279] width 173 height 158
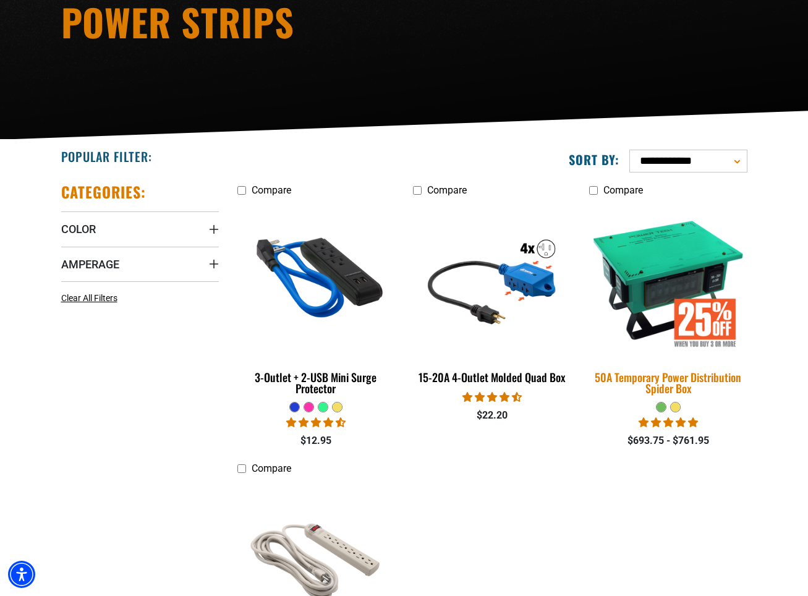
click at [707, 279] on img at bounding box center [668, 279] width 173 height 158
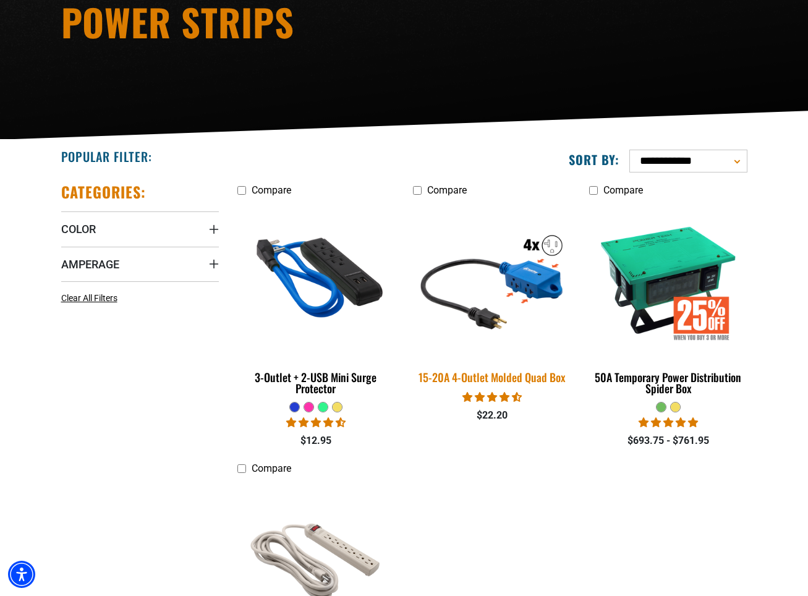
click at [527, 275] on img at bounding box center [492, 279] width 173 height 158
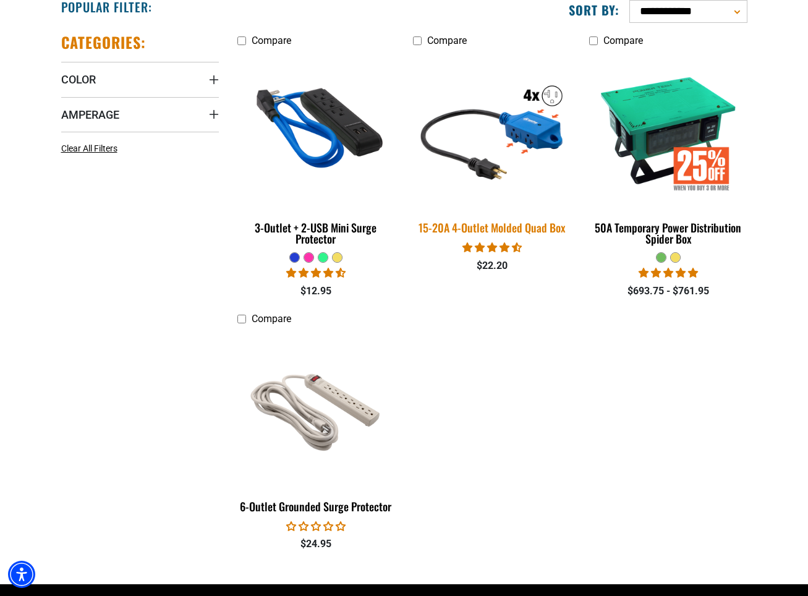
scroll to position [511, 0]
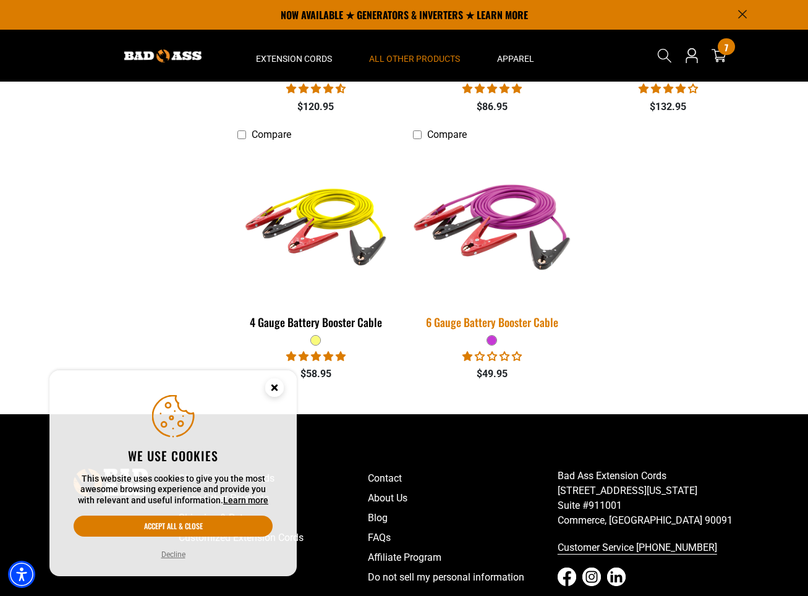
scroll to position [385, 0]
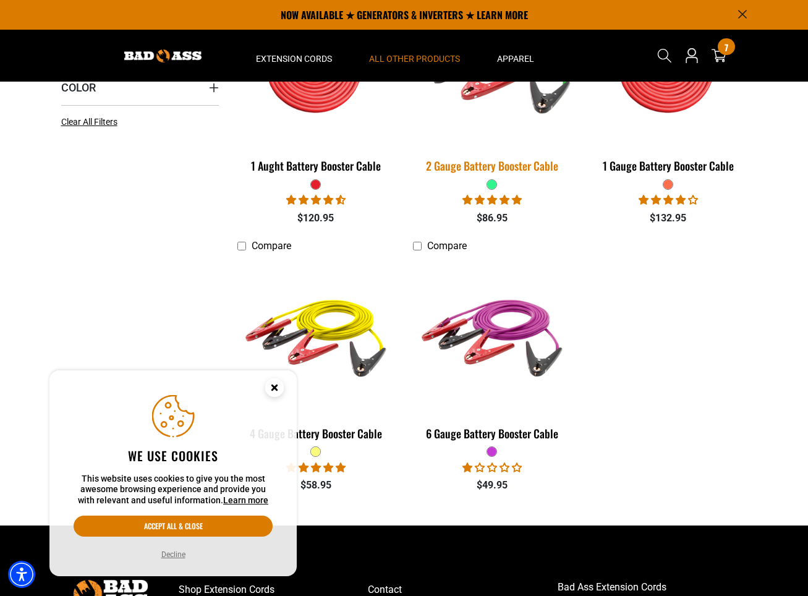
click at [503, 90] on img at bounding box center [492, 68] width 173 height 158
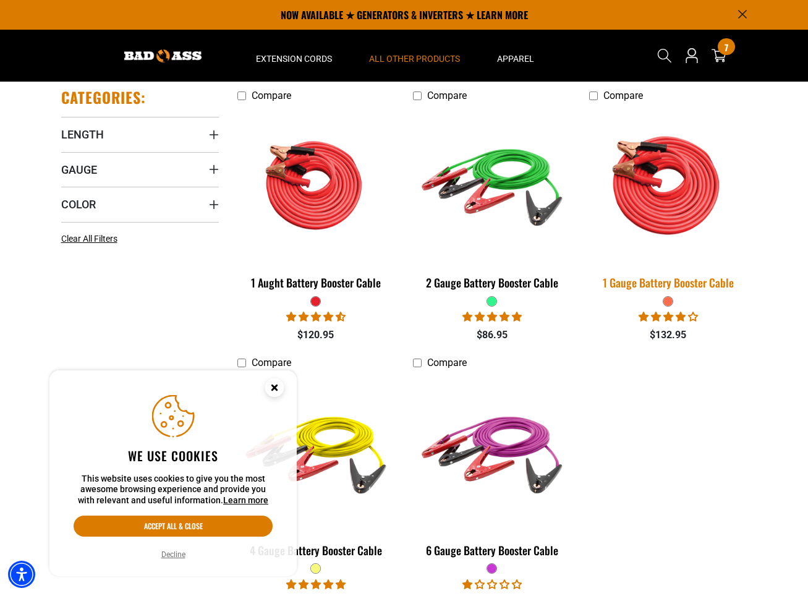
scroll to position [268, 0]
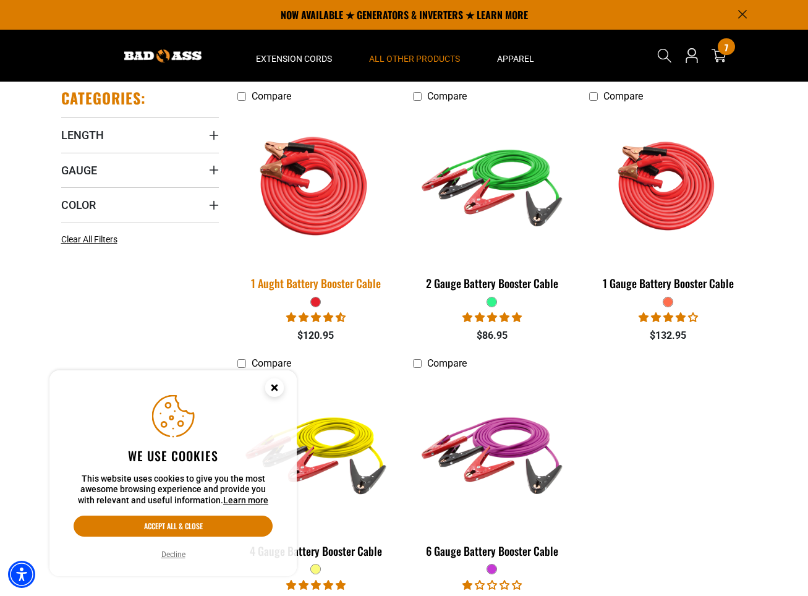
click at [358, 192] on img at bounding box center [315, 185] width 173 height 158
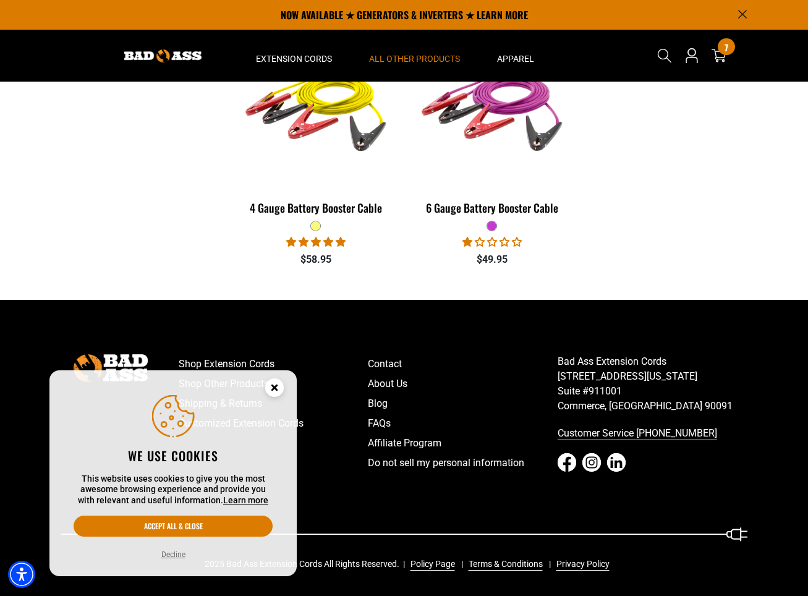
scroll to position [610, 0]
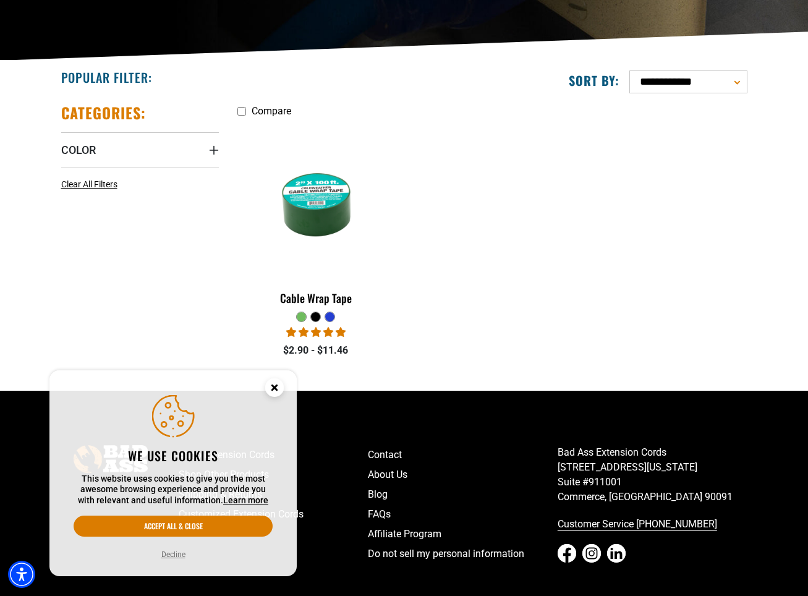
scroll to position [274, 0]
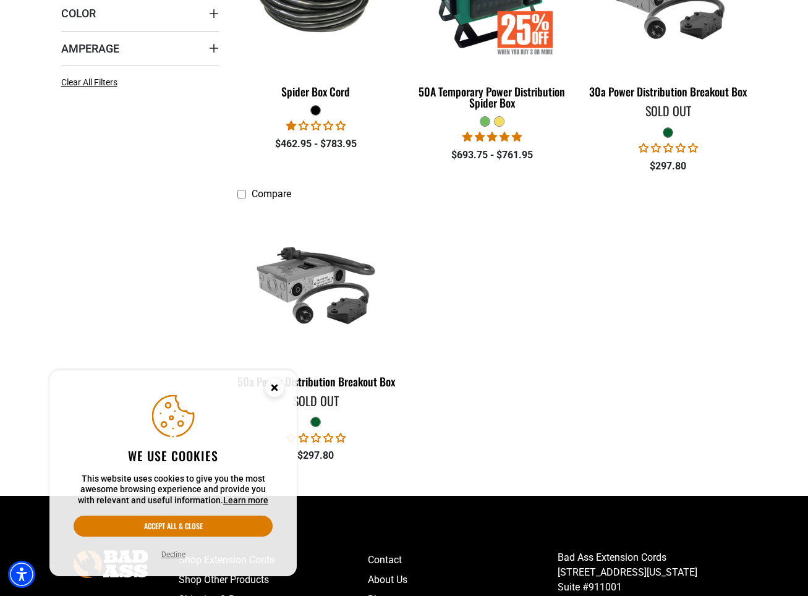
scroll to position [460, 0]
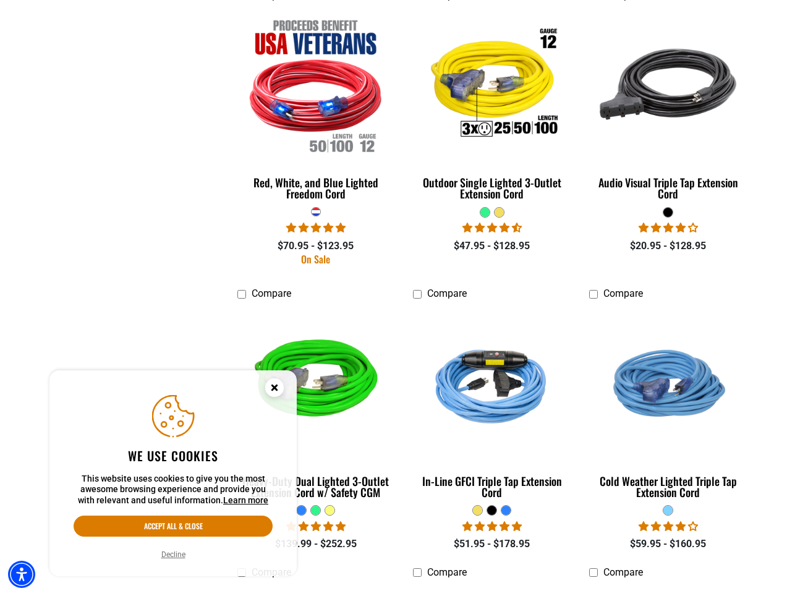
scroll to position [1676, 0]
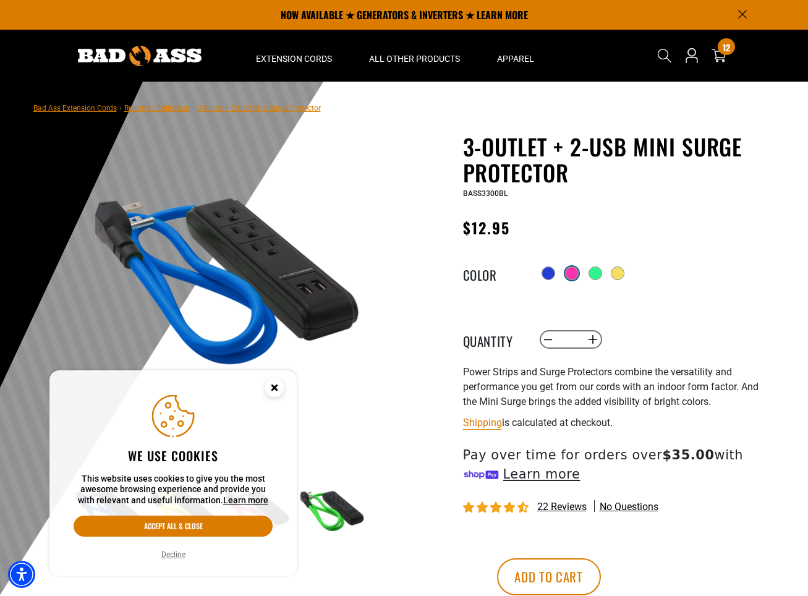
click at [575, 271] on div at bounding box center [572, 273] width 12 height 12
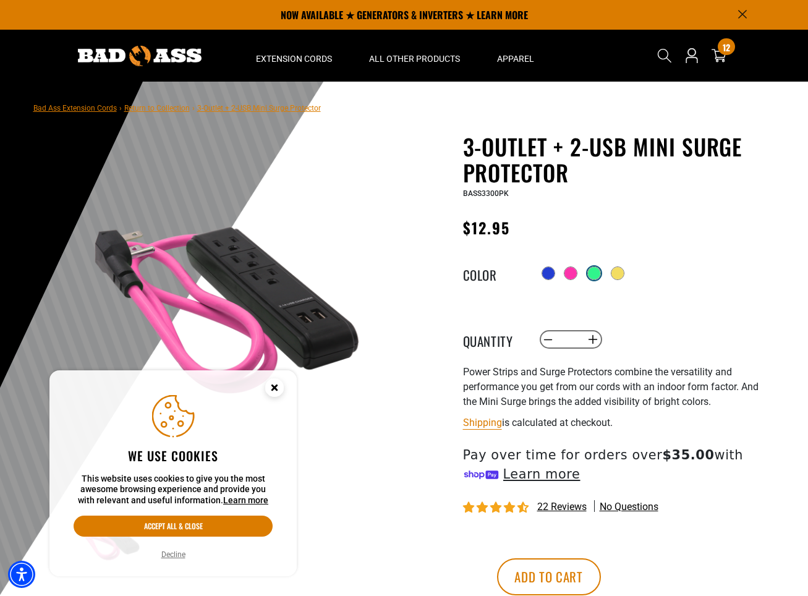
click at [595, 267] on div at bounding box center [594, 274] width 14 height 14
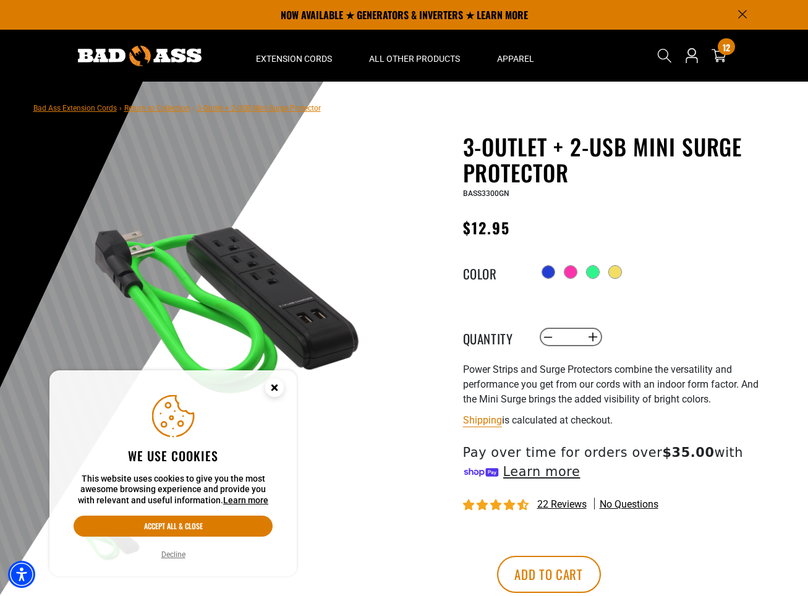
click at [577, 270] on div "Radio button Radio button Radio button Radio button" at bounding box center [653, 272] width 228 height 20
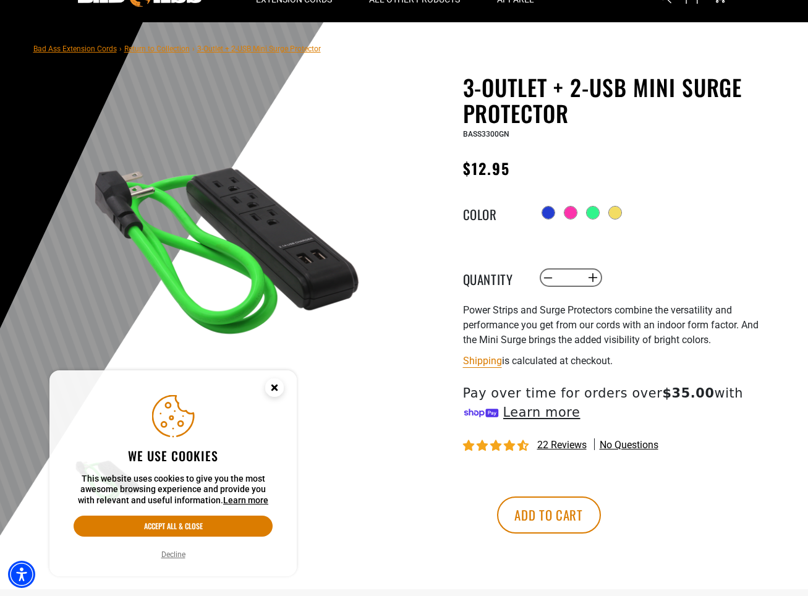
scroll to position [96, 0]
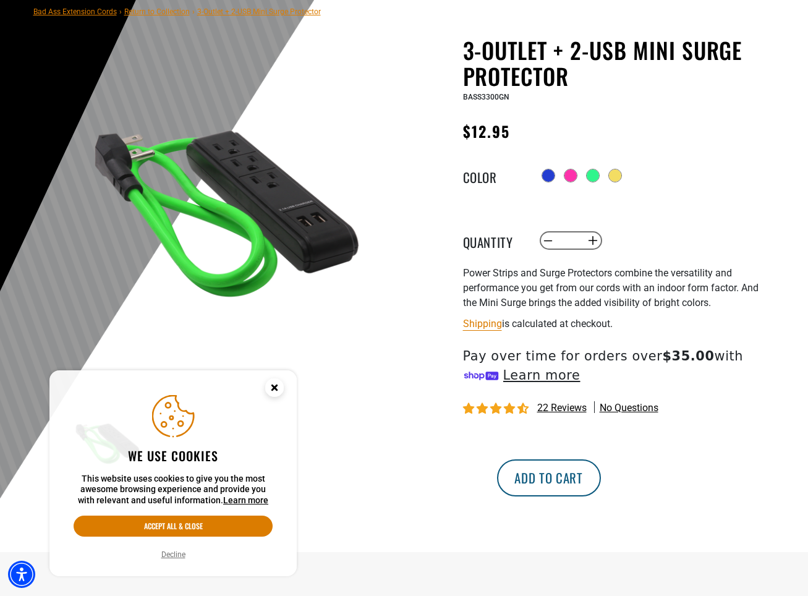
click at [601, 471] on button "Add to cart" at bounding box center [549, 477] width 104 height 37
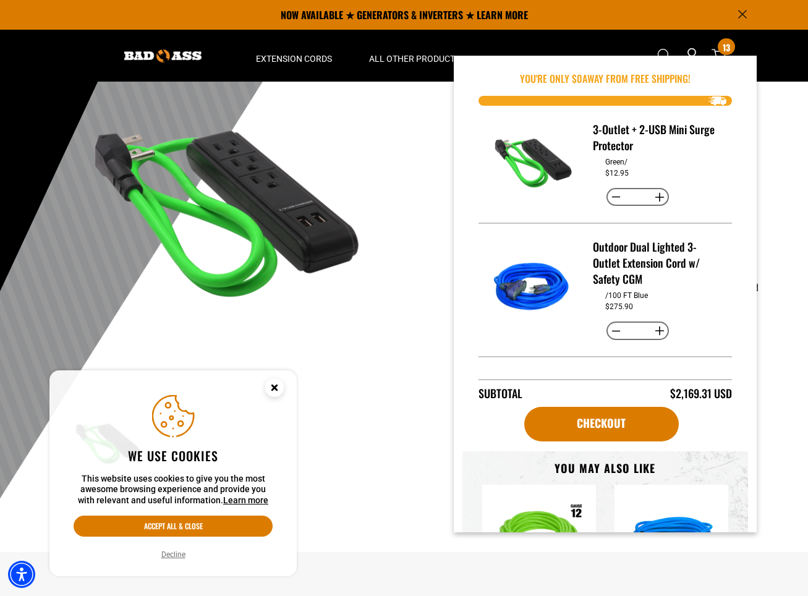
click at [397, 201] on div "1 of 4 Previous Next" at bounding box center [218, 294] width 371 height 515
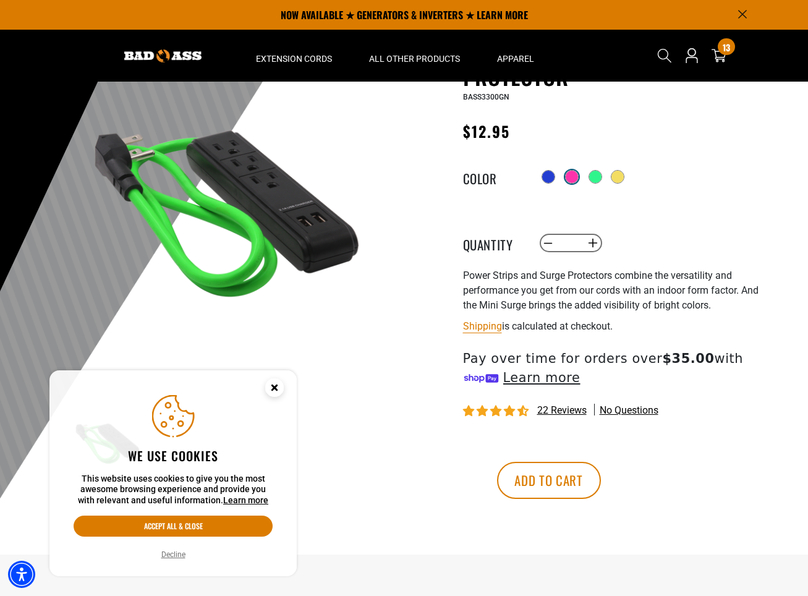
click at [573, 179] on div at bounding box center [572, 177] width 12 height 12
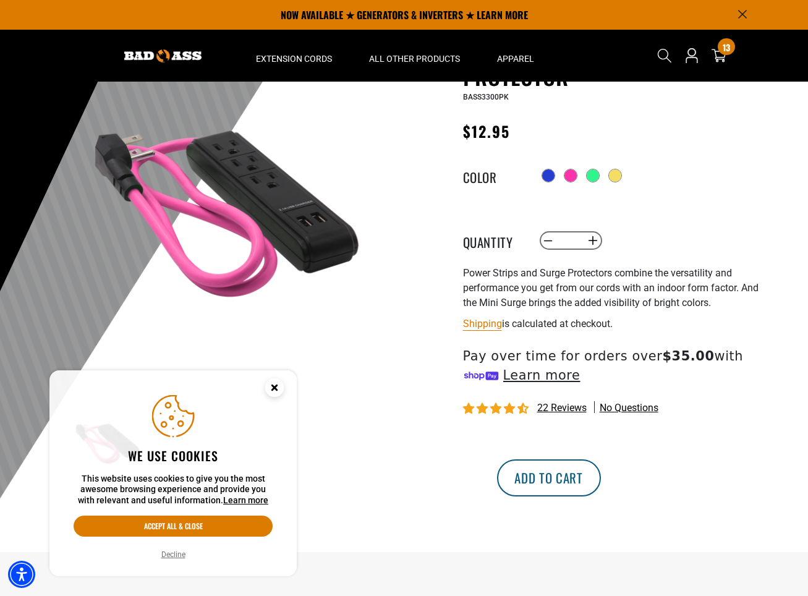
click at [601, 485] on button "Add to cart" at bounding box center [549, 477] width 104 height 37
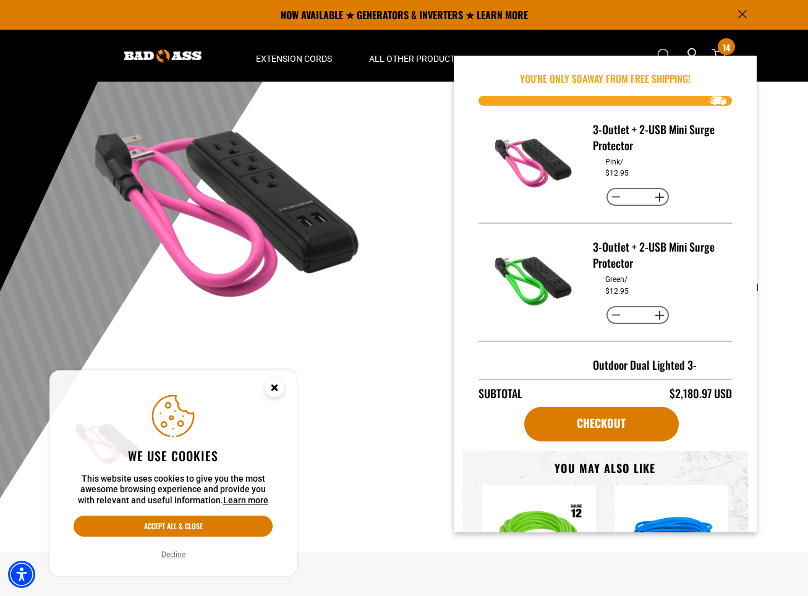
click at [425, 164] on div "3-Outlet + 2-USB Mini Surge Protector 3-Outlet + 2-USB Mini Surge Protector BAS…" at bounding box center [590, 294] width 352 height 515
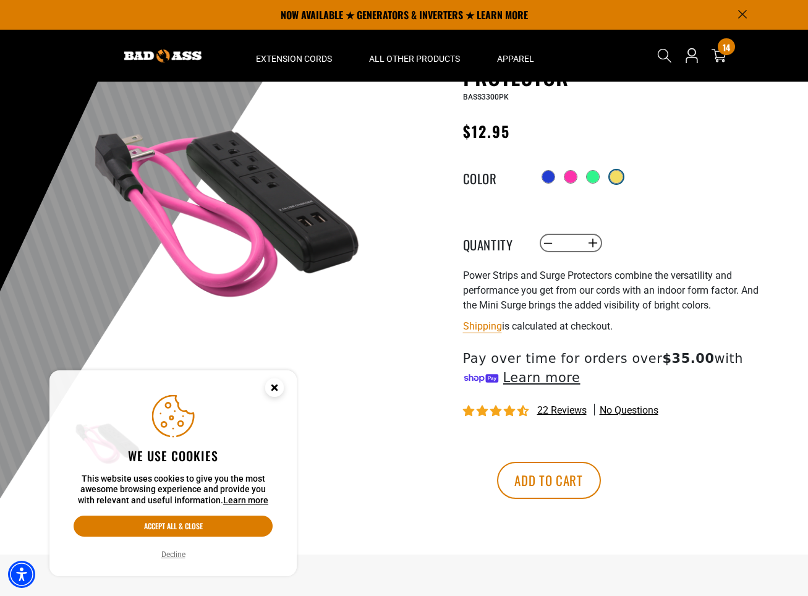
click at [615, 179] on div at bounding box center [616, 177] width 12 height 12
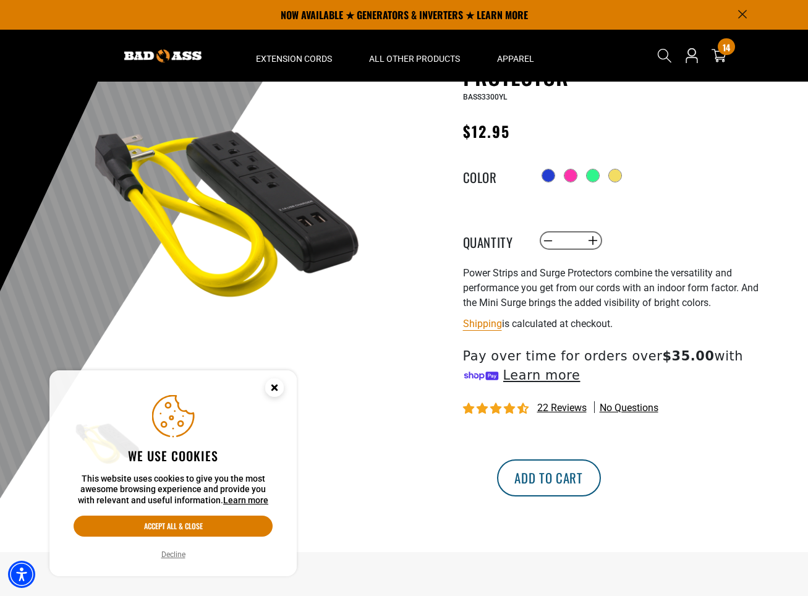
click at [601, 484] on button "Add to cart" at bounding box center [549, 477] width 104 height 37
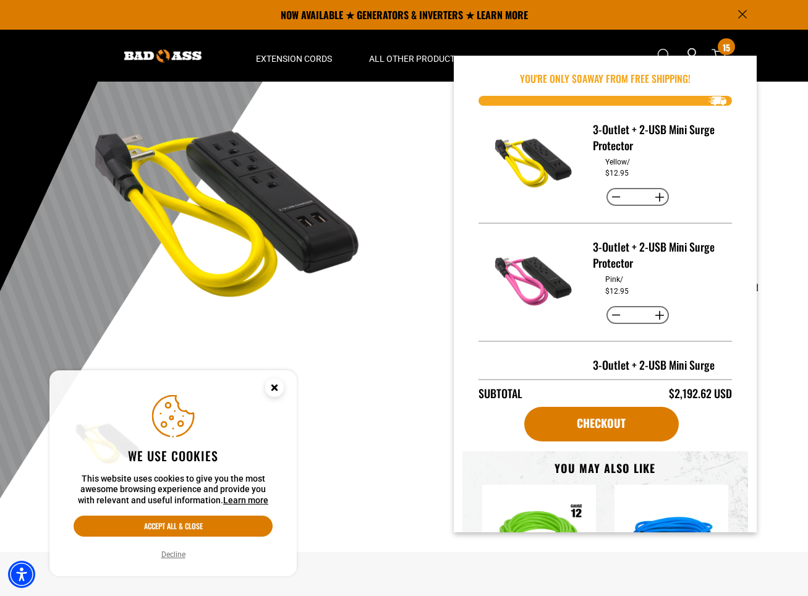
click at [400, 169] on div "1 of 4 Previous Next" at bounding box center [218, 294] width 371 height 515
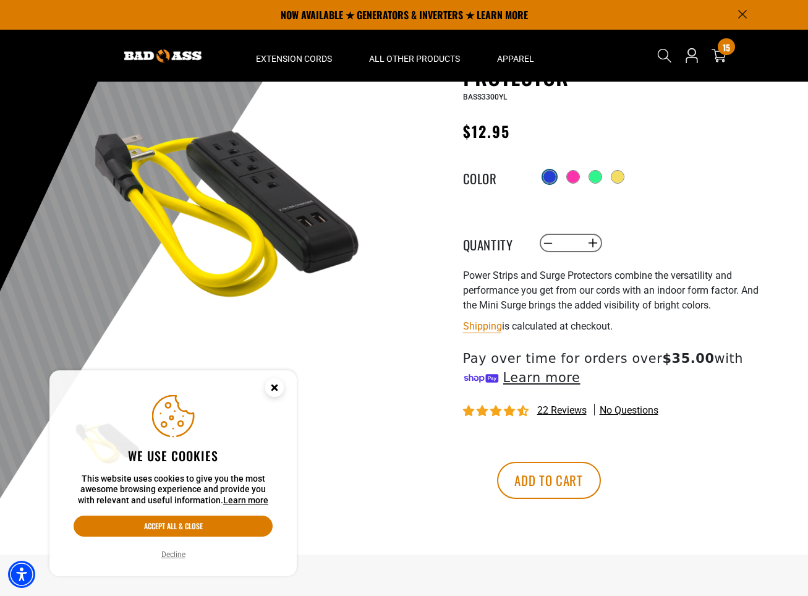
click at [544, 179] on div at bounding box center [550, 177] width 12 height 12
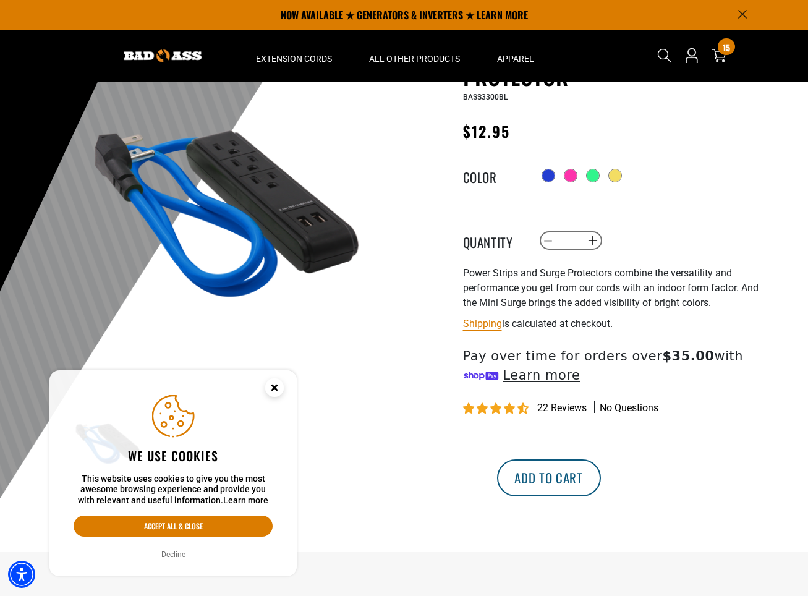
click at [601, 492] on button "Add to cart" at bounding box center [549, 477] width 104 height 37
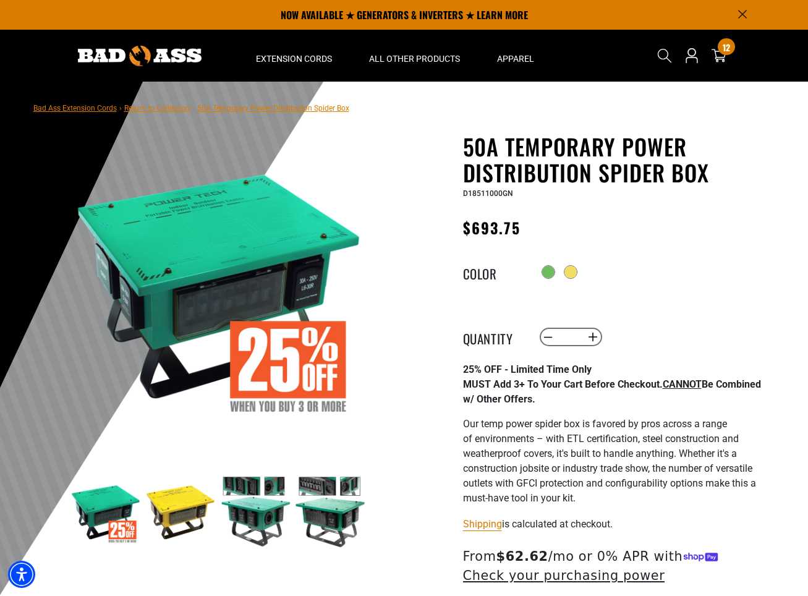
click at [241, 517] on img at bounding box center [256, 512] width 72 height 72
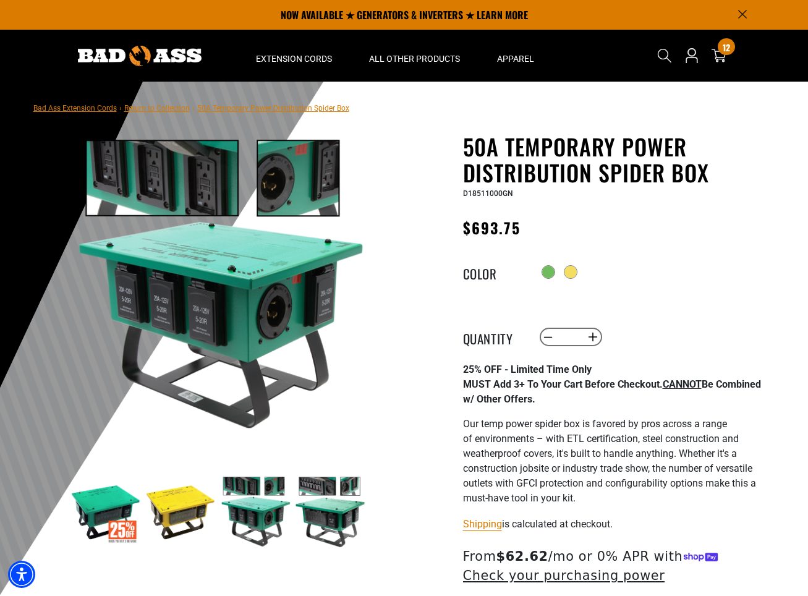
click at [347, 520] on img at bounding box center [330, 512] width 72 height 72
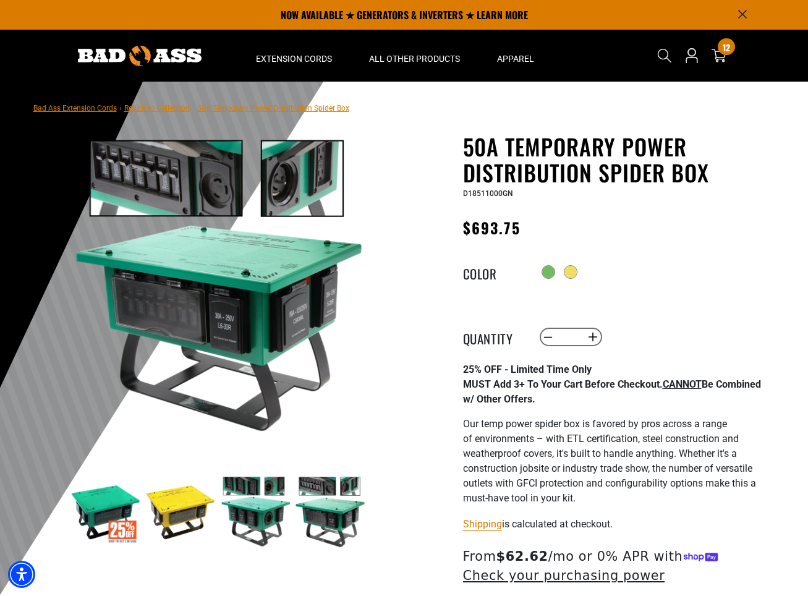
click at [149, 517] on img at bounding box center [181, 512] width 72 height 72
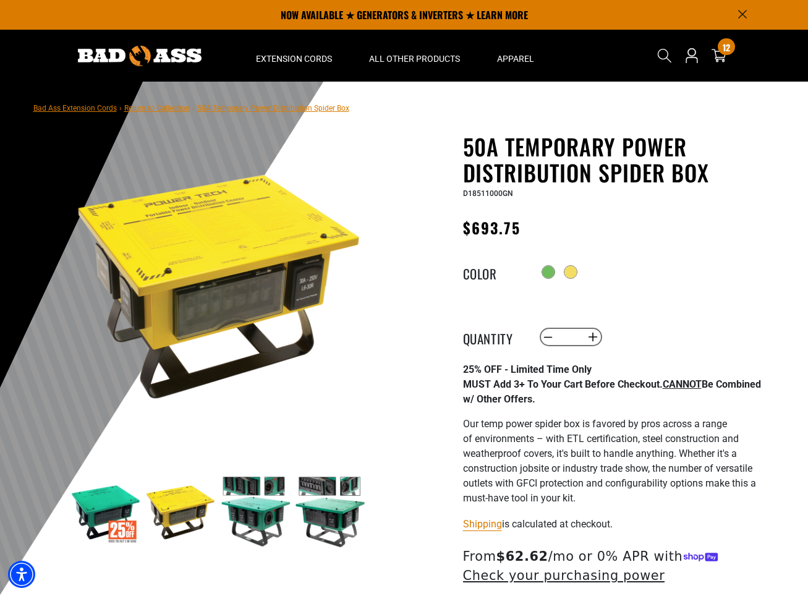
click at [98, 506] on img at bounding box center [106, 512] width 72 height 72
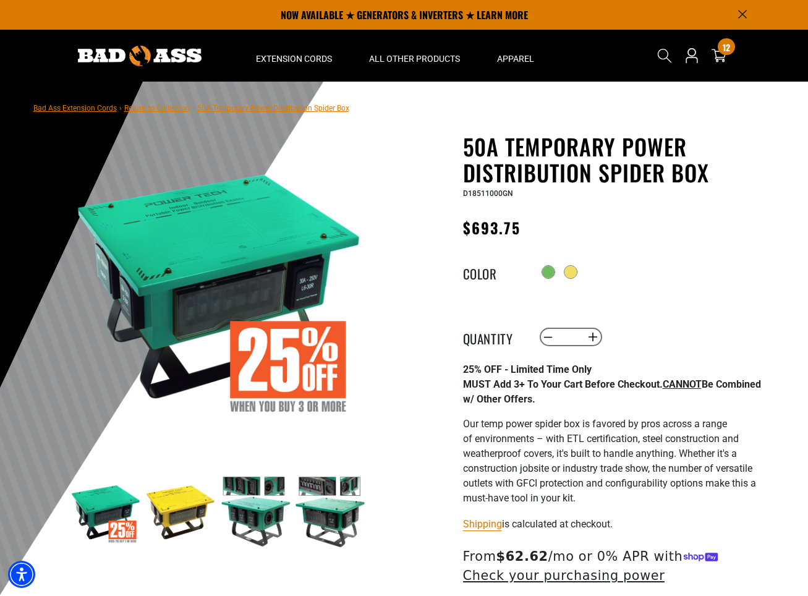
click at [328, 483] on img at bounding box center [330, 512] width 72 height 72
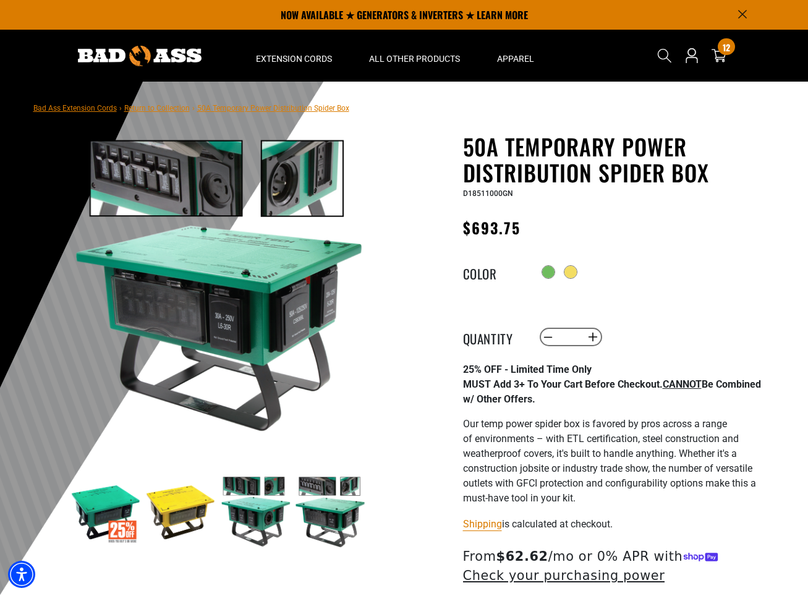
click at [262, 479] on img at bounding box center [256, 512] width 72 height 72
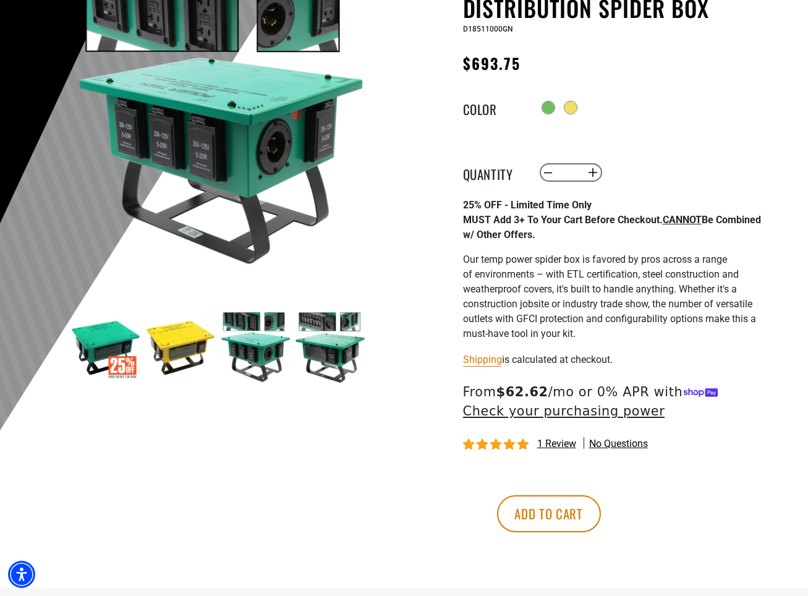
scroll to position [278, 0]
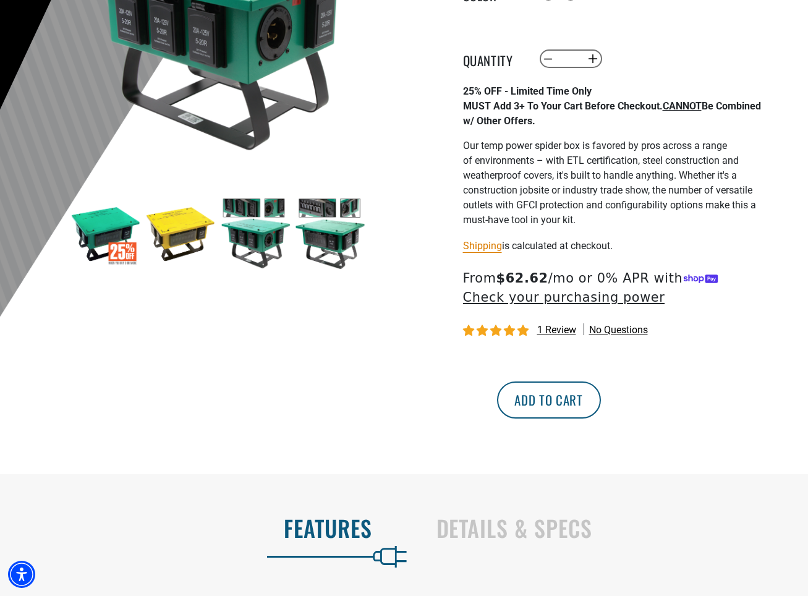
click at [601, 397] on button "Add to cart" at bounding box center [549, 400] width 104 height 37
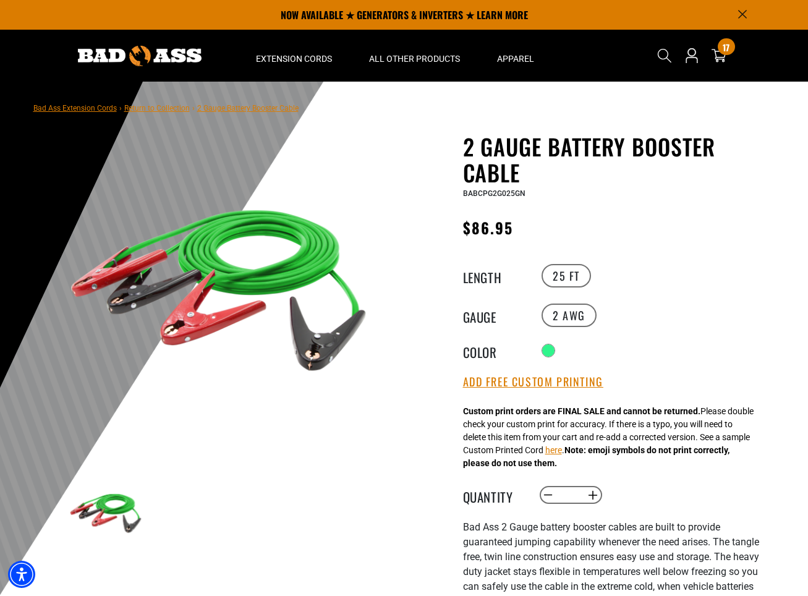
scroll to position [416, 0]
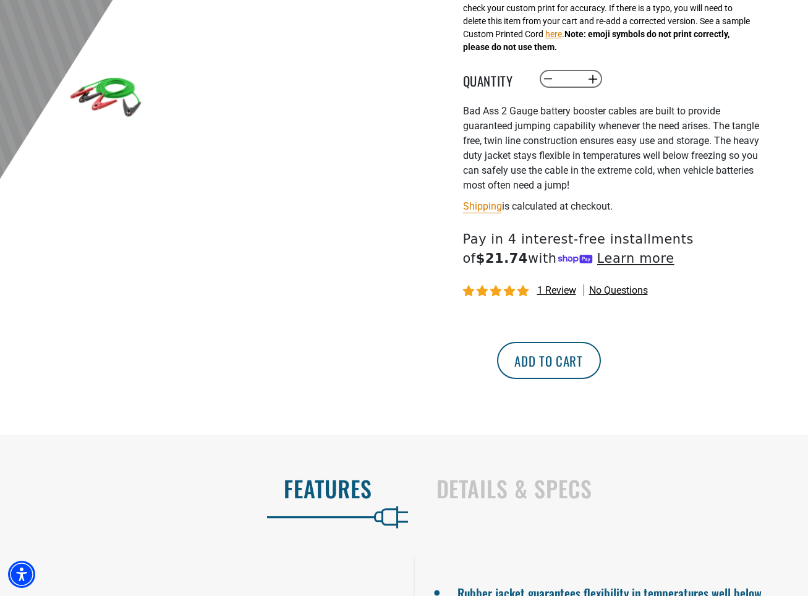
click at [601, 363] on button "Add to cart" at bounding box center [549, 360] width 104 height 37
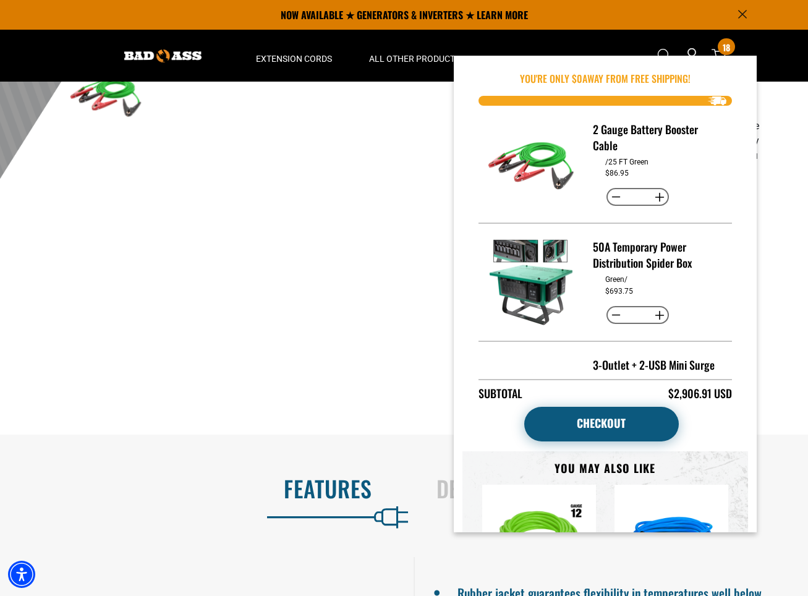
click at [592, 434] on link "Checkout" at bounding box center [601, 424] width 155 height 35
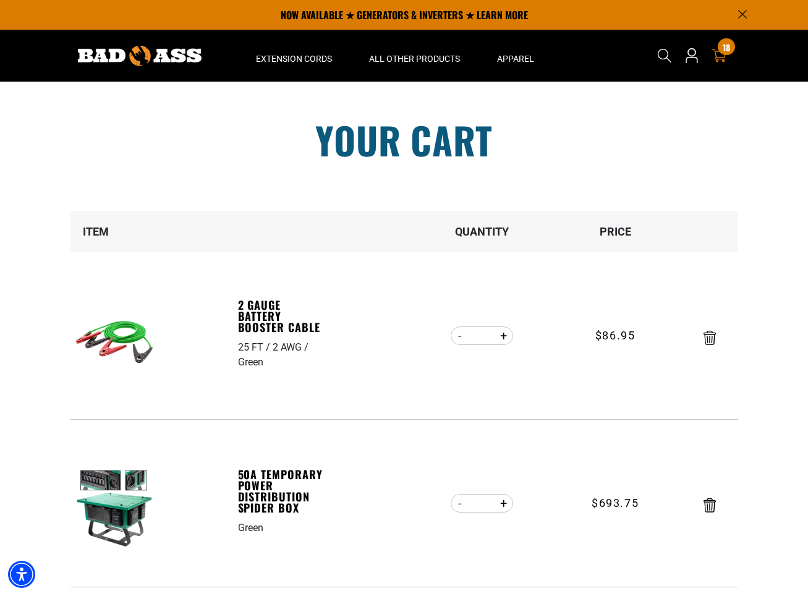
click at [702, 341] on div at bounding box center [710, 335] width 54 height 19
click at [707, 341] on icon "Remove 2 Gauge Battery Booster Cable - 25 FT / 2 AWG / Green" at bounding box center [710, 338] width 12 height 14
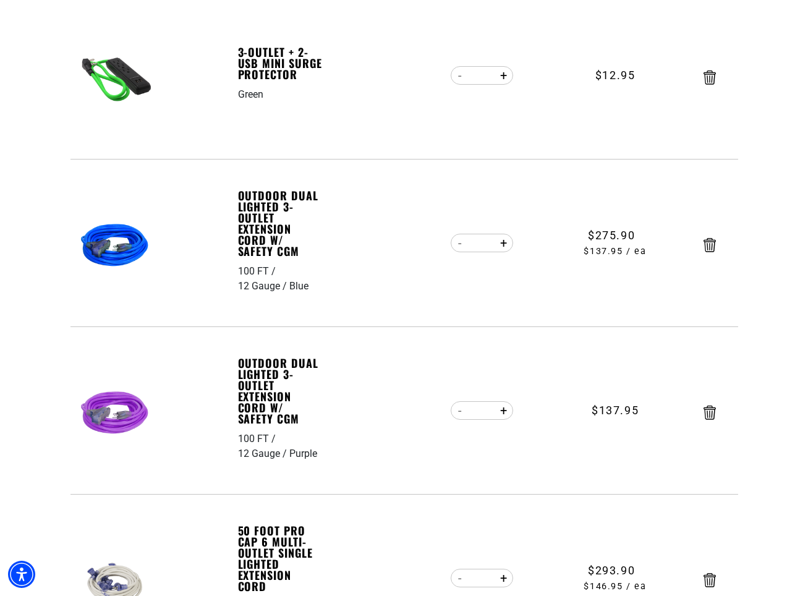
scroll to position [931, 0]
click at [456, 243] on button "Decrease quantity for Outdoor Dual Lighted 3-Outlet Extension Cord w/ Safety CGM" at bounding box center [460, 242] width 19 height 21
type input "*"
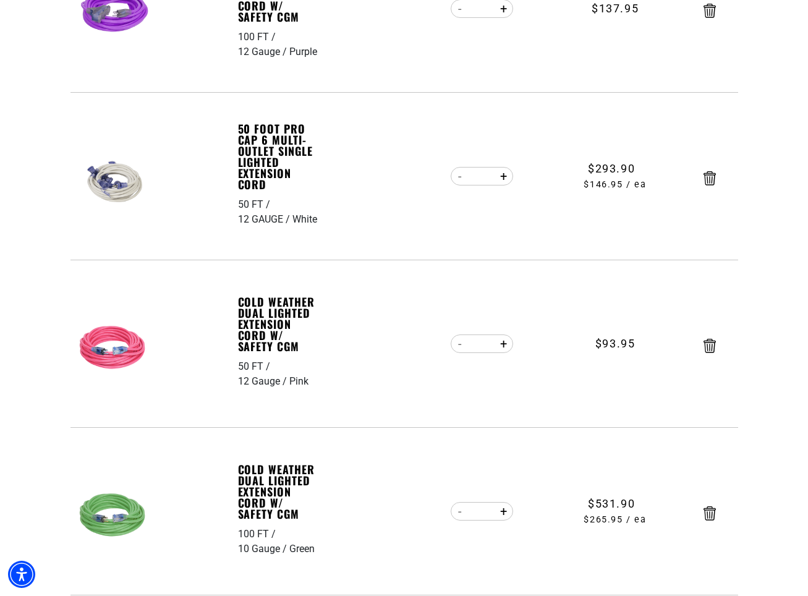
scroll to position [1334, 0]
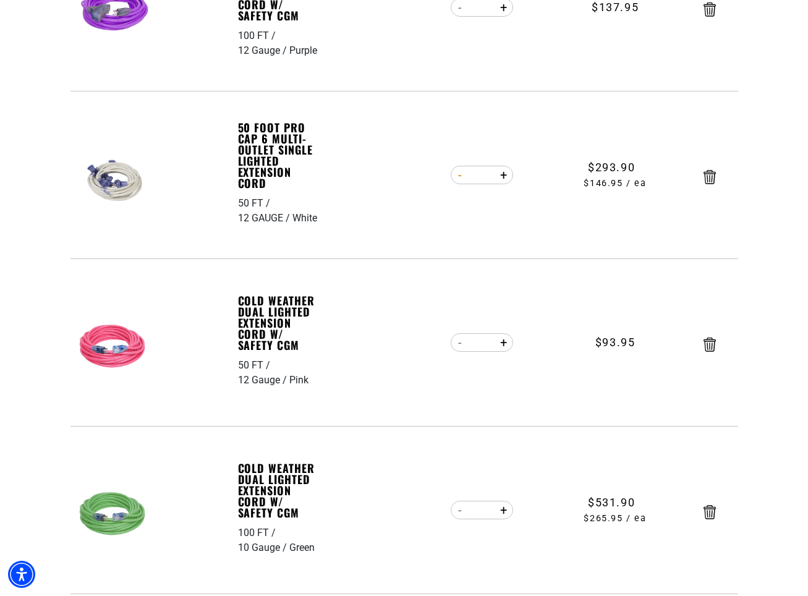
click at [464, 172] on button "Decrease quantity for 50 Foot Pro Cap 6 Multi-Outlet Single Lighted Extension C…" at bounding box center [460, 174] width 19 height 21
type input "*"
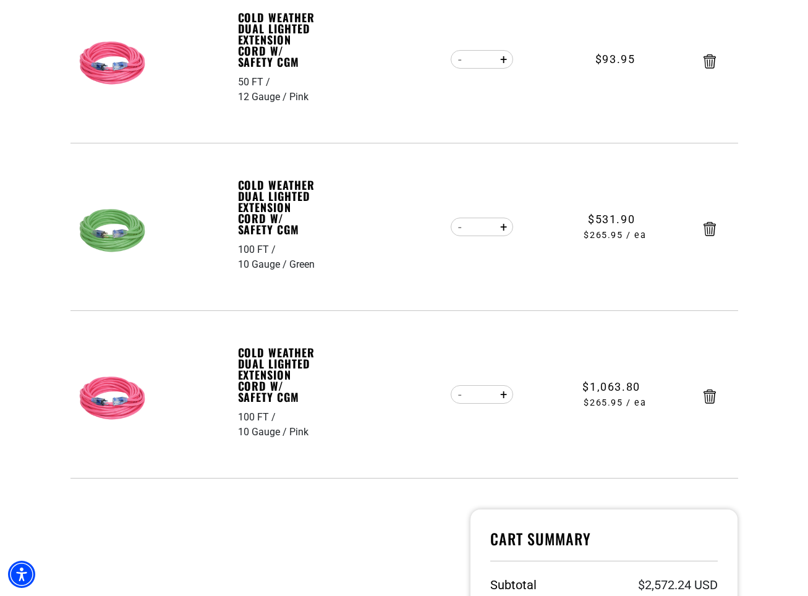
scroll to position [1623, 0]
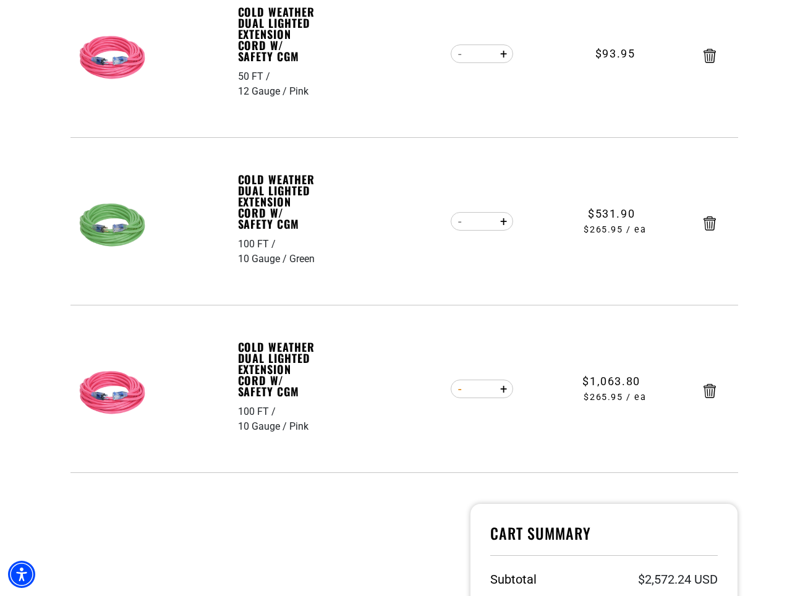
click at [463, 389] on button "Decrease quantity for Cold Weather Dual Lighted Extension Cord w/ Safety CGM" at bounding box center [460, 388] width 19 height 21
type input "*"
click at [463, 390] on button "Decrease quantity for Cold Weather Dual Lighted Extension Cord w/ Safety CGM" at bounding box center [460, 388] width 19 height 21
type input "*"
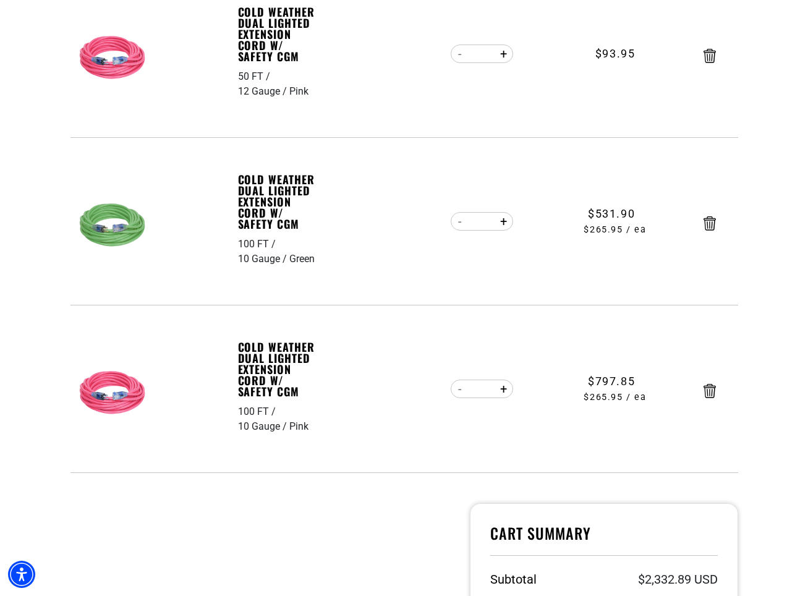
click at [462, 223] on button "Decrease quantity for Cold Weather Dual Lighted Extension Cord w/ Safety CGM" at bounding box center [460, 221] width 19 height 21
type input "*"
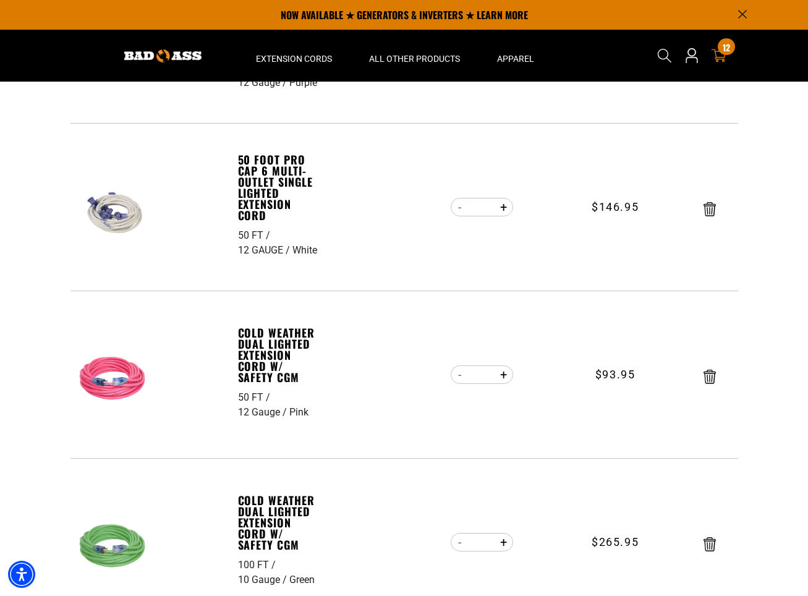
scroll to position [1298, 0]
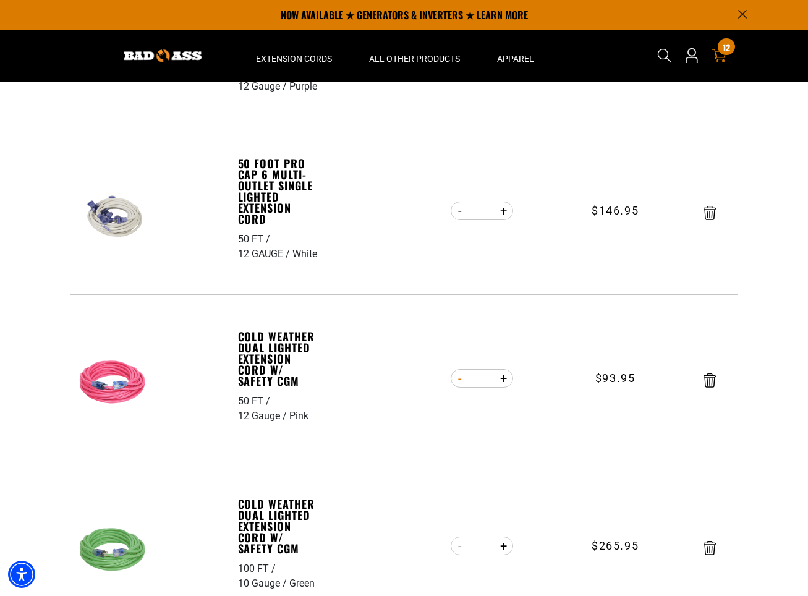
click at [463, 378] on button "Decrease quantity for Cold Weather Dual Lighted Extension Cord w/ Safety CGM" at bounding box center [460, 378] width 19 height 21
type input "*"
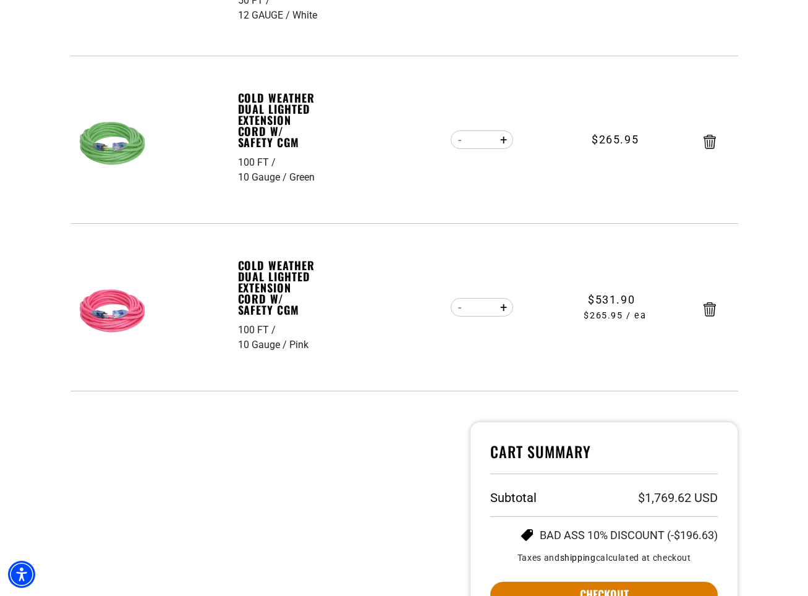
scroll to position [1551, 0]
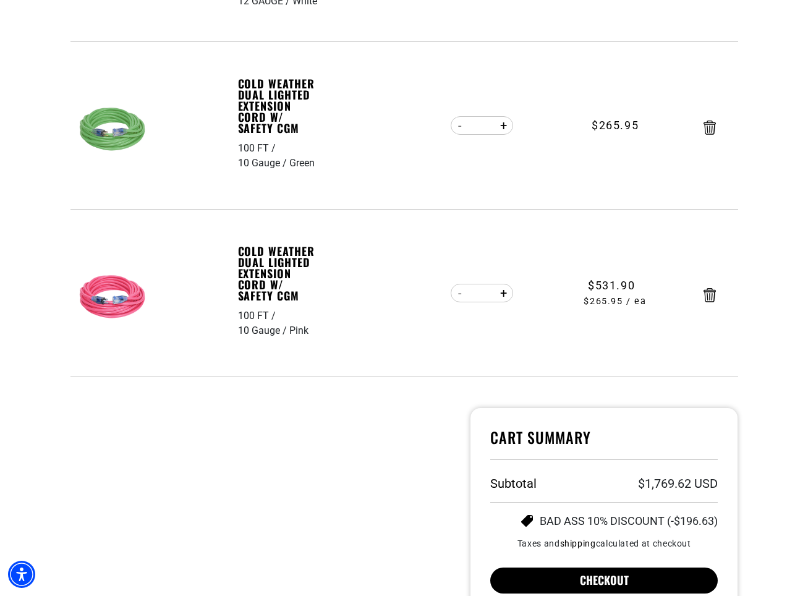
click at [634, 582] on button "Checkout" at bounding box center [604, 581] width 228 height 26
